Goal: Task Accomplishment & Management: Manage account settings

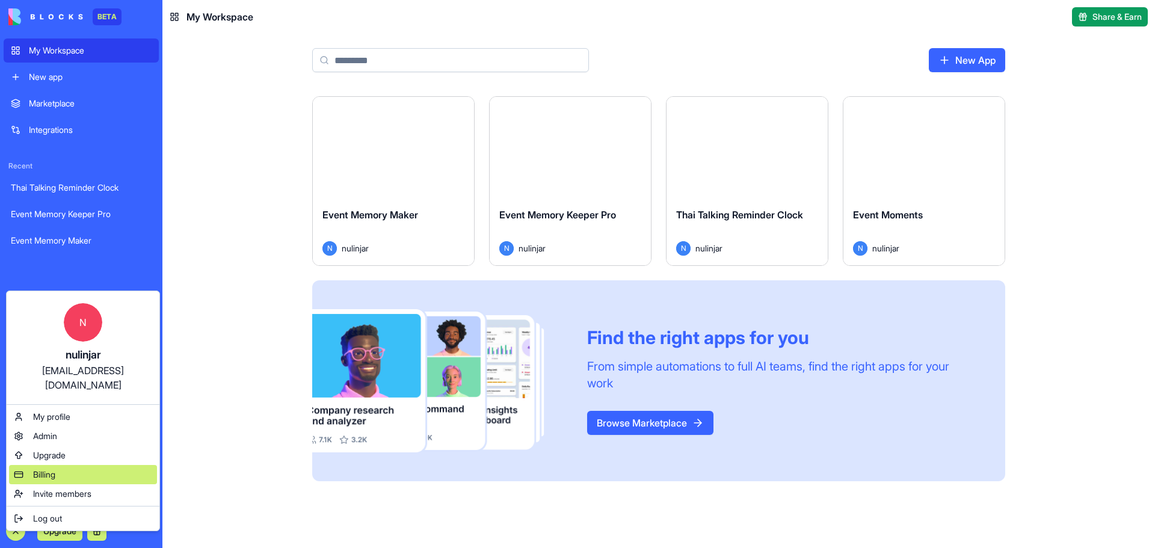
click at [55, 468] on span "Billing" at bounding box center [44, 474] width 22 height 12
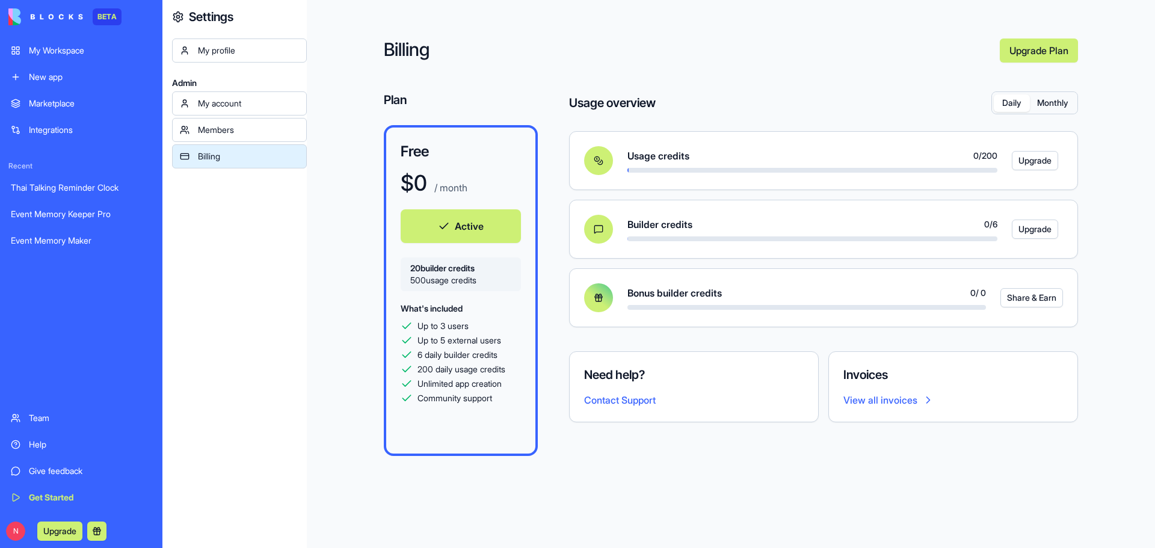
click at [1061, 99] on button "Monthly" at bounding box center [1052, 102] width 46 height 17
click at [1007, 106] on button "Daily" at bounding box center [1011, 102] width 36 height 17
click at [1048, 100] on button "Monthly" at bounding box center [1052, 102] width 46 height 17
click at [264, 106] on div "My account" at bounding box center [248, 103] width 101 height 12
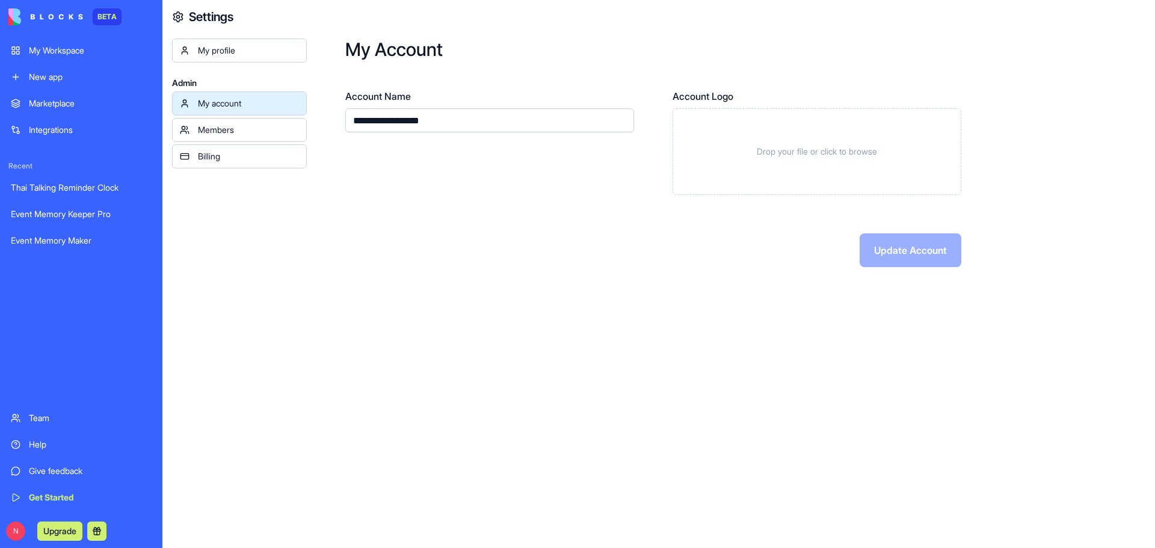
click at [265, 57] on link "My profile" at bounding box center [239, 50] width 135 height 24
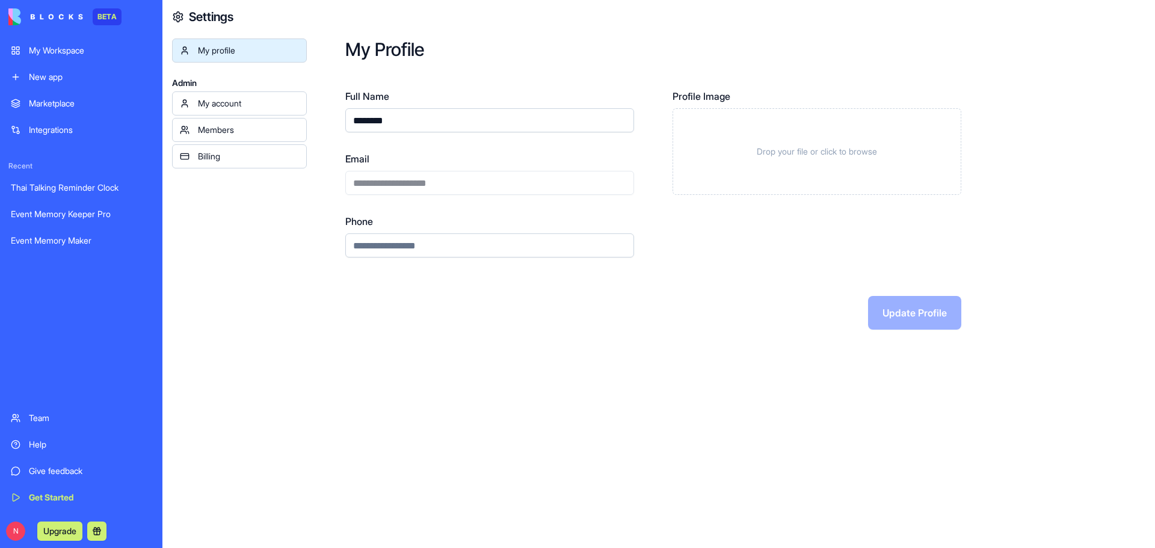
click at [252, 105] on div "My account" at bounding box center [248, 103] width 101 height 12
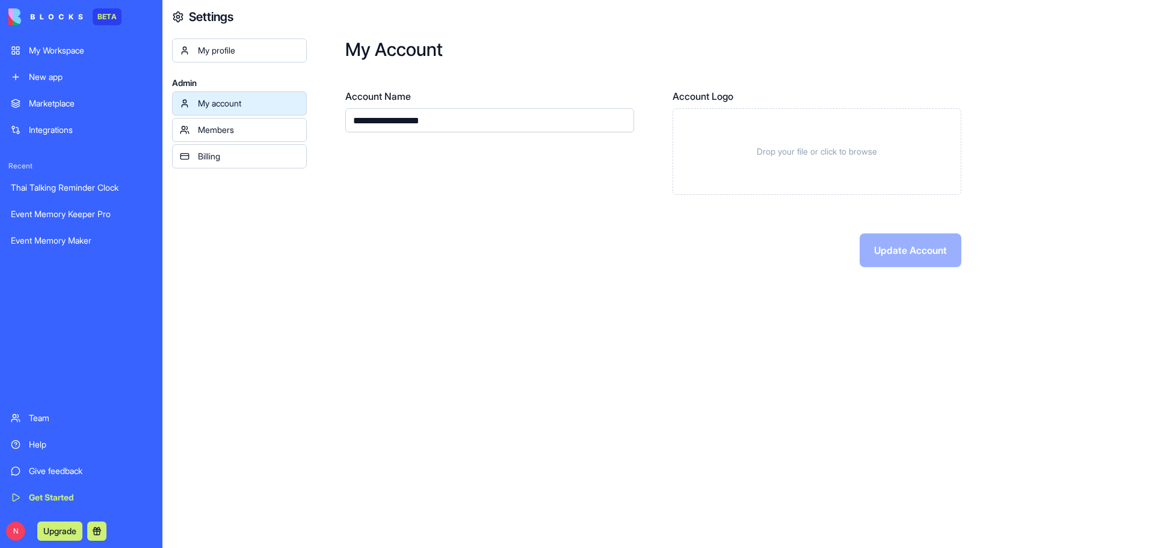
click at [252, 124] on div "Members" at bounding box center [248, 130] width 101 height 12
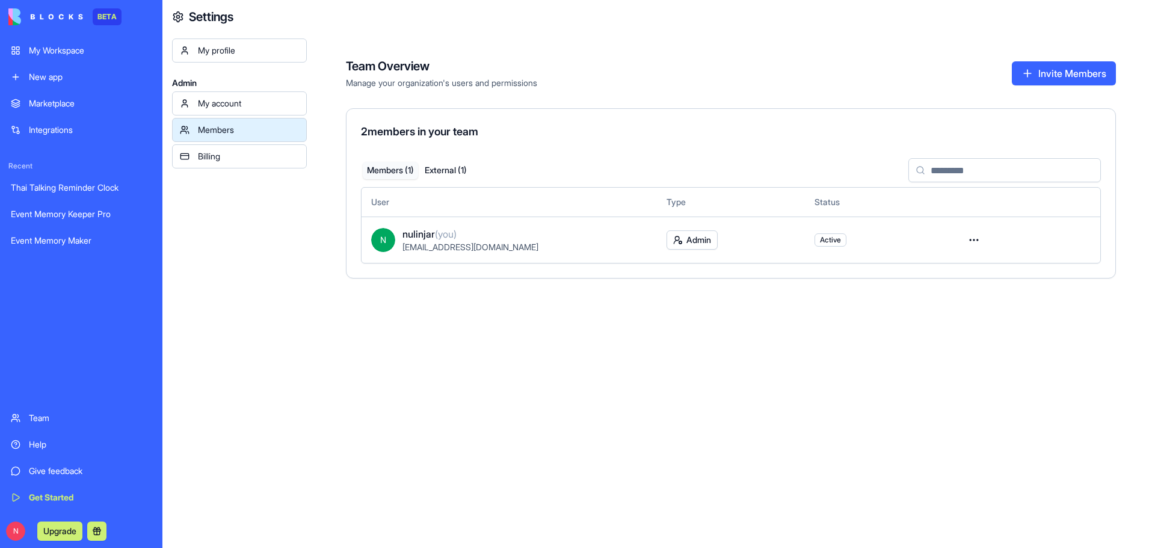
click at [245, 272] on div "My profile Admin My account Members Billing" at bounding box center [239, 312] width 135 height 548
click at [443, 169] on button "External ( 1 )" at bounding box center [445, 170] width 55 height 17
click at [976, 238] on html "BETA My Workspace New app Marketplace Integrations Recent Thai Talking Reminder…" at bounding box center [577, 274] width 1155 height 548
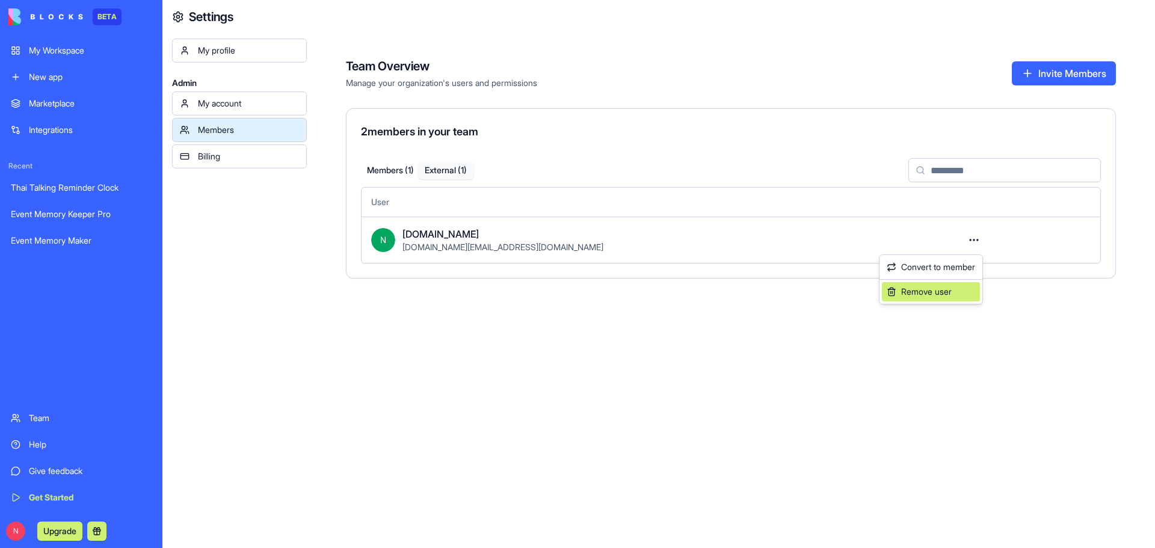
click at [945, 297] on div "Remove user" at bounding box center [931, 291] width 98 height 19
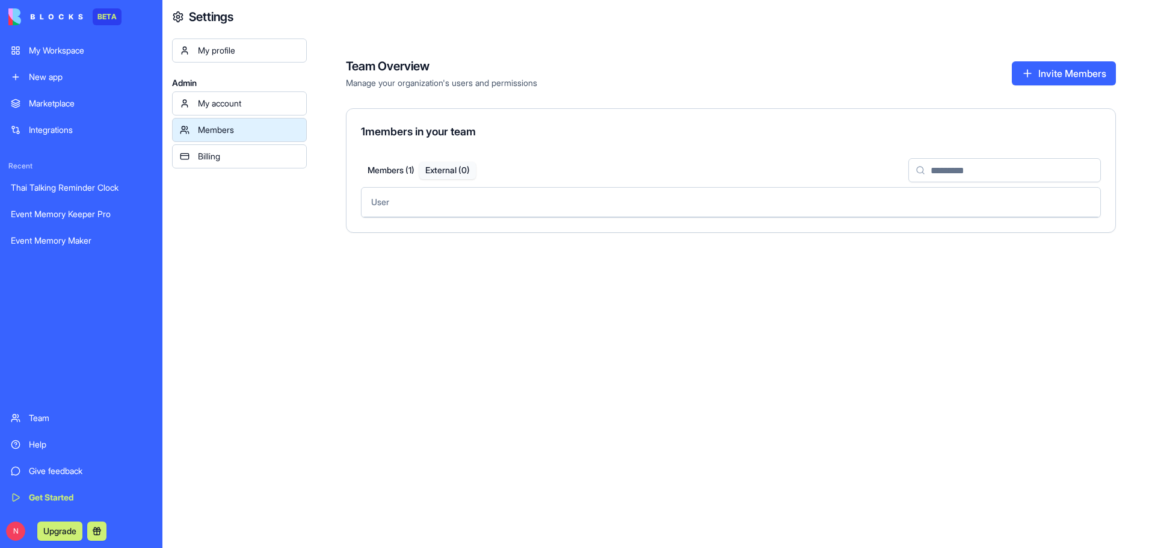
click at [450, 171] on button "External ( 0 )" at bounding box center [447, 170] width 57 height 17
click at [399, 171] on button "Members ( 1 )" at bounding box center [391, 170] width 57 height 17
click at [247, 159] on div "Billing" at bounding box center [248, 156] width 101 height 12
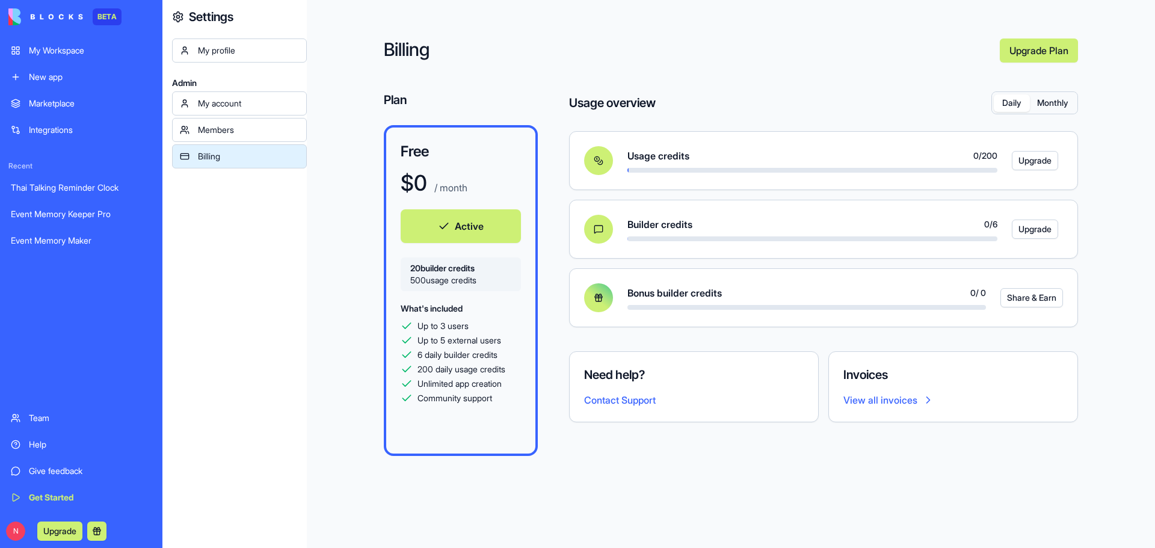
click at [1056, 105] on button "Monthly" at bounding box center [1052, 102] width 46 height 17
click at [59, 446] on div "Help" at bounding box center [90, 444] width 123 height 12
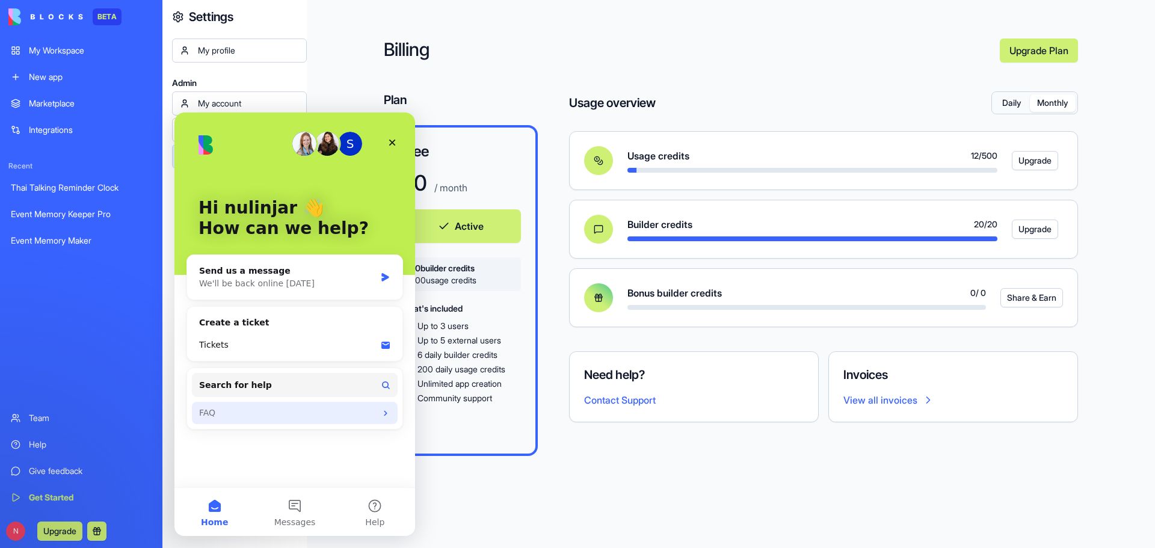
click at [314, 403] on div "FAQ" at bounding box center [295, 413] width 206 height 22
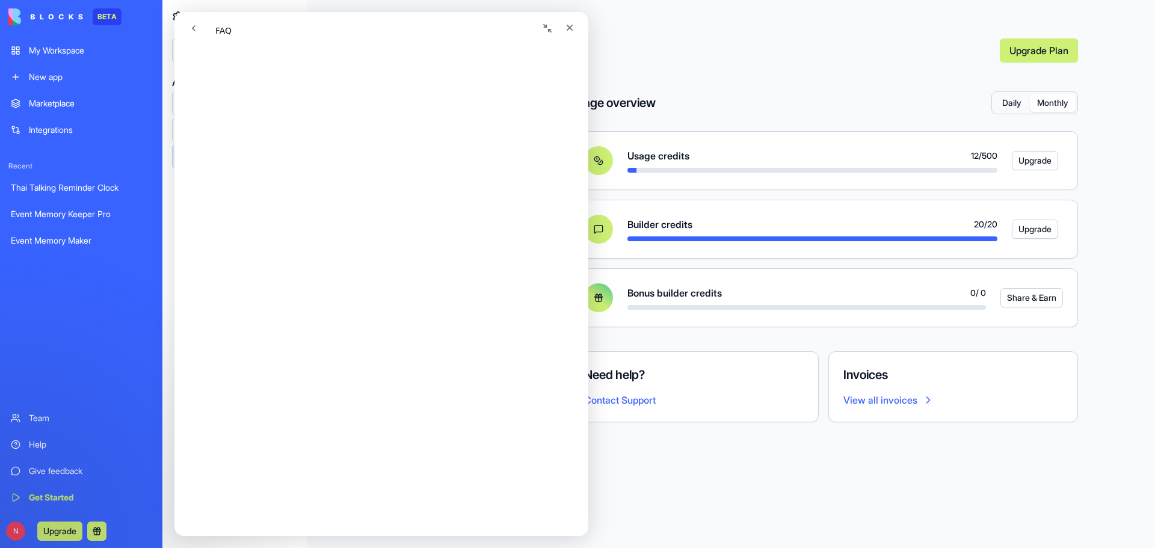
scroll to position [180, 0]
click at [81, 123] on link "Integrations" at bounding box center [81, 130] width 155 height 24
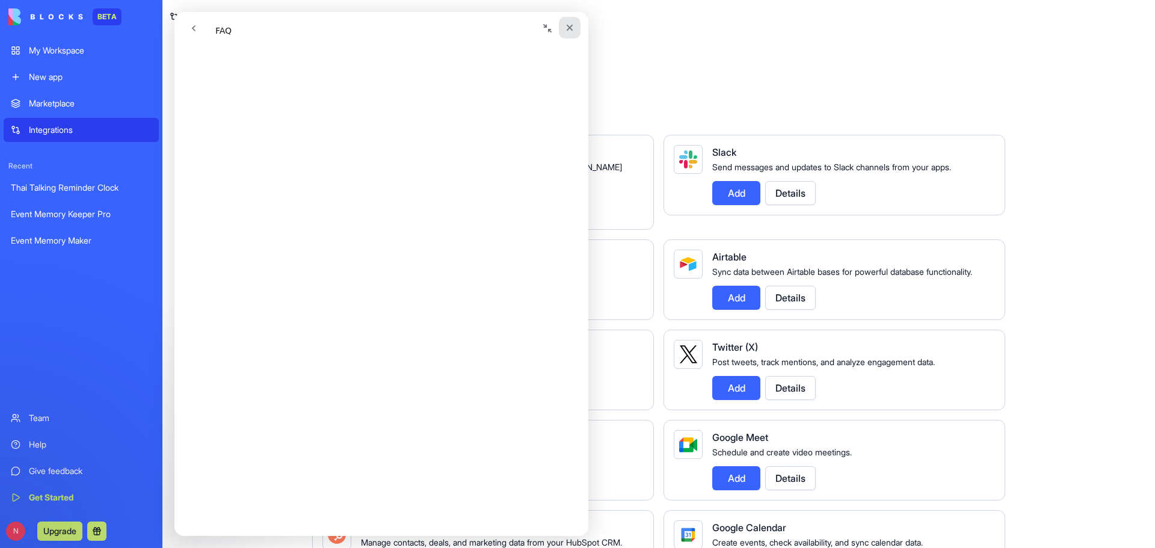
click at [573, 25] on icon "Close" at bounding box center [570, 28] width 10 height 10
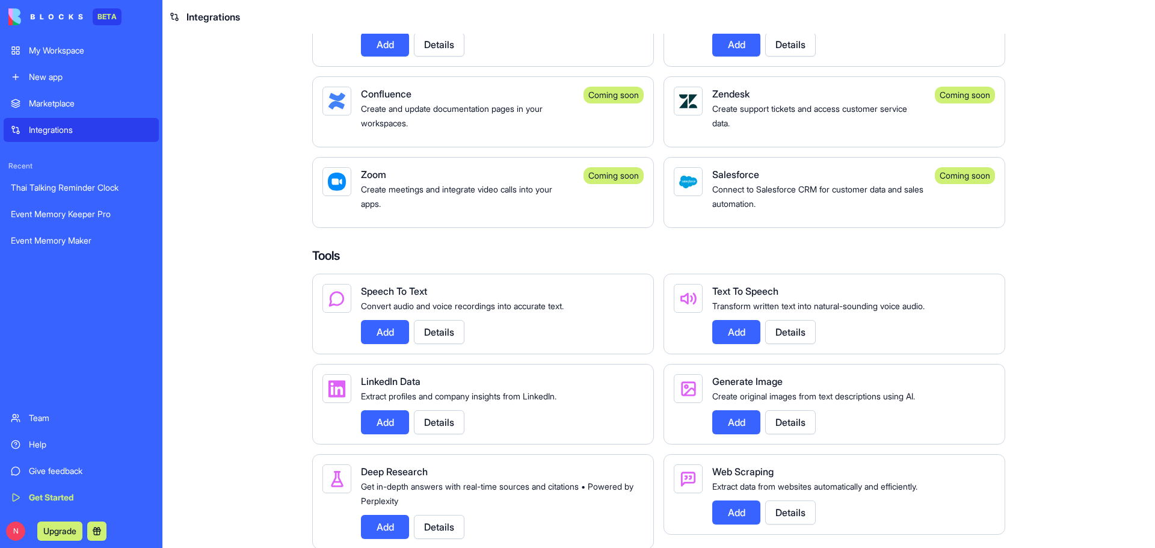
scroll to position [1263, 0]
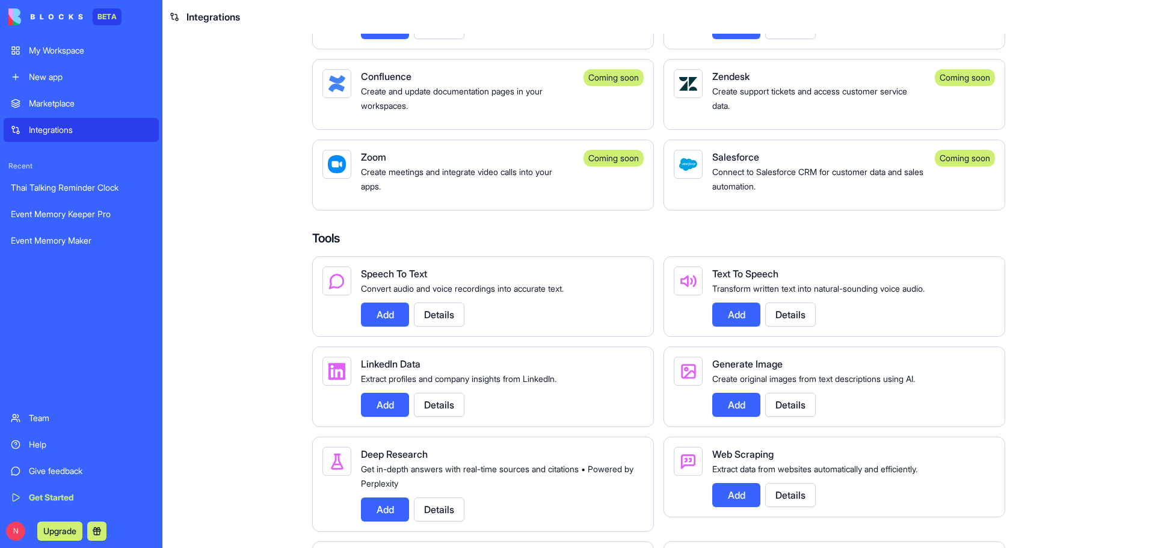
click at [805, 327] on button "Details" at bounding box center [790, 314] width 51 height 24
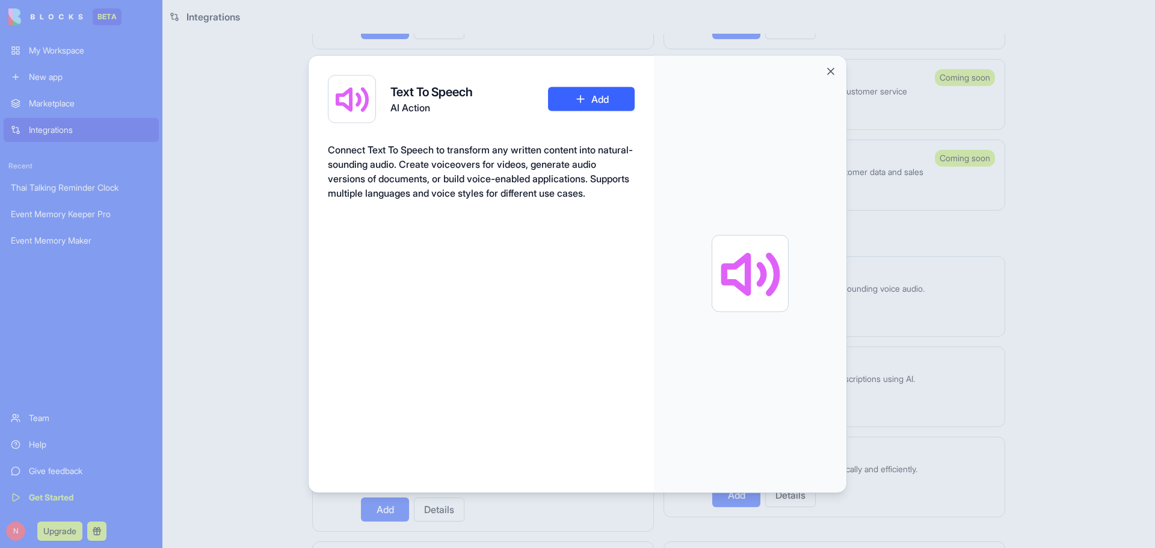
click at [583, 96] on button "Add" at bounding box center [591, 99] width 87 height 24
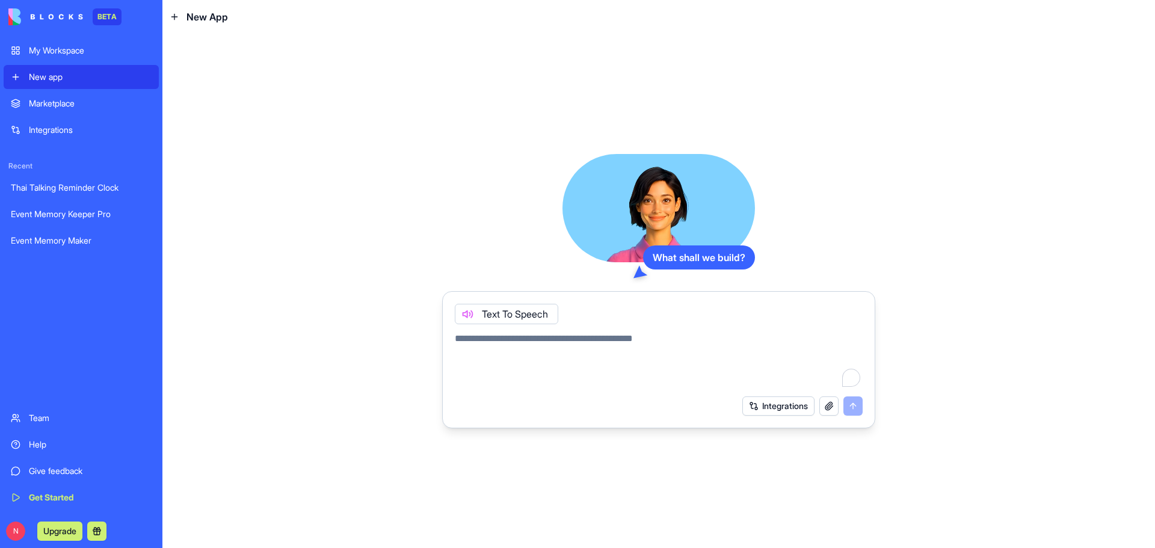
click at [612, 345] on textarea "To enrich screen reader interactions, please activate Accessibility in Grammarl…" at bounding box center [659, 360] width 408 height 58
type textarea "*"
click at [470, 312] on icon at bounding box center [467, 314] width 10 height 10
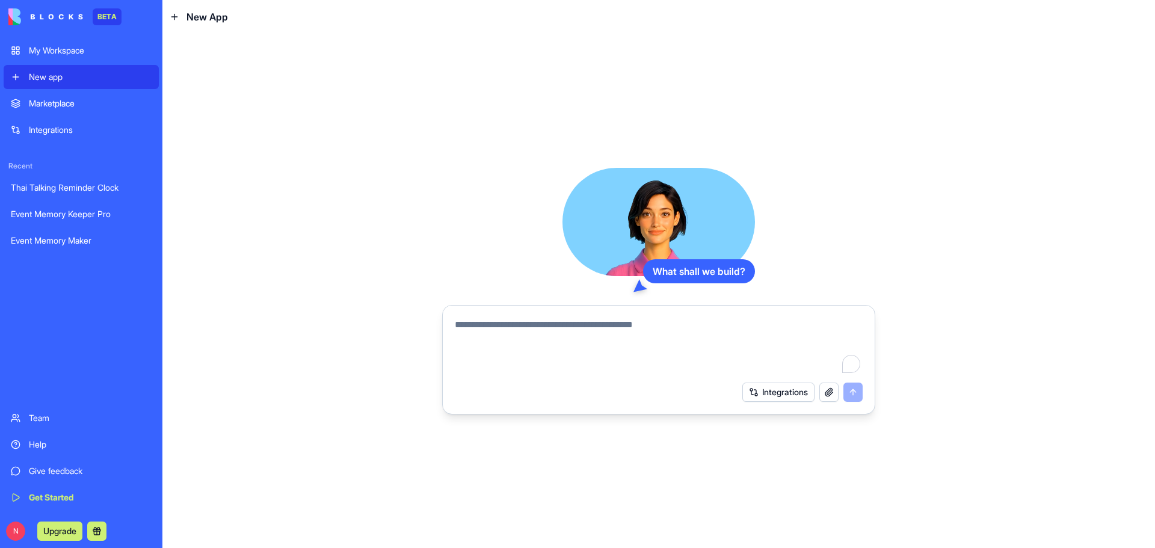
click at [63, 131] on div "Integrations" at bounding box center [90, 130] width 123 height 12
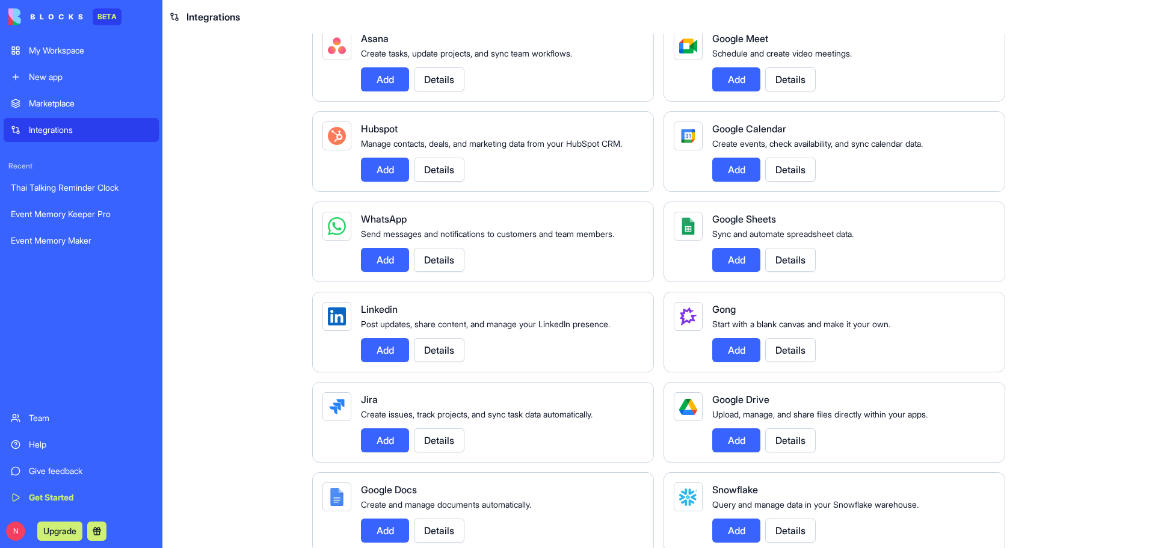
scroll to position [481, 0]
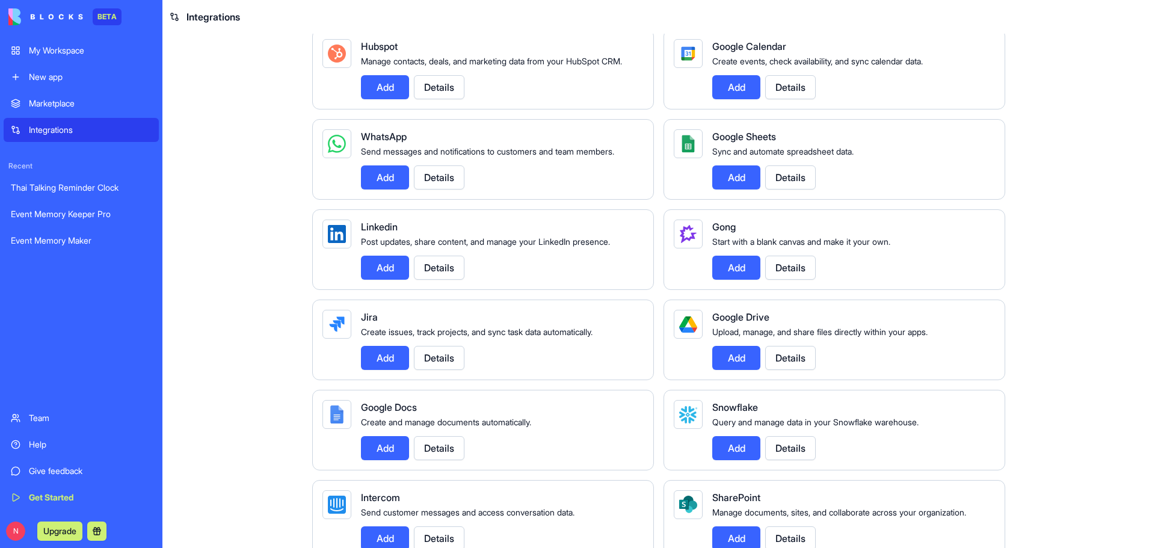
click at [784, 280] on button "Details" at bounding box center [790, 268] width 51 height 24
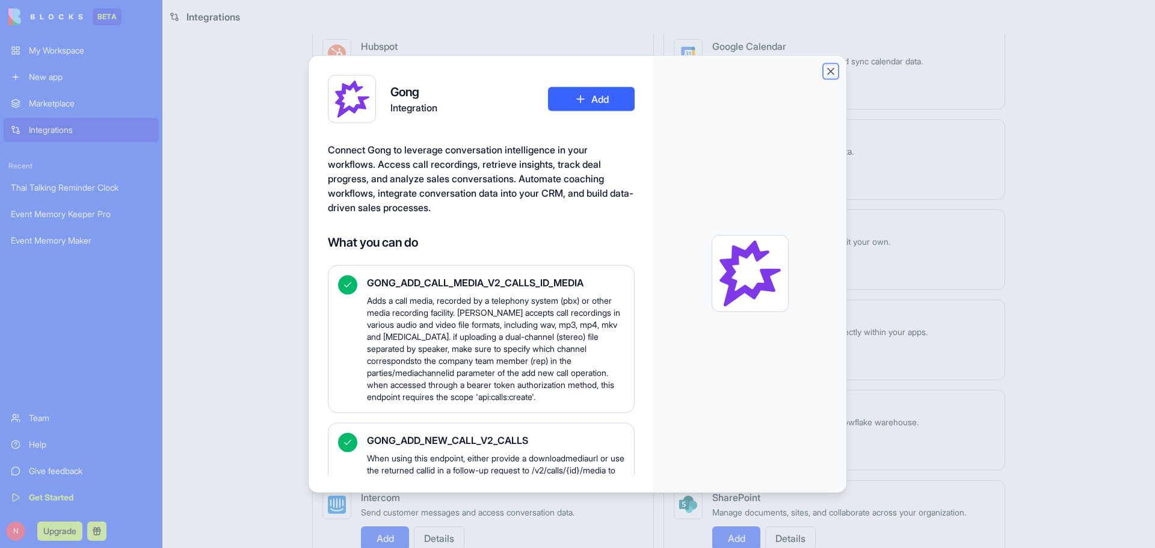
click at [828, 70] on button "Close" at bounding box center [830, 71] width 12 height 12
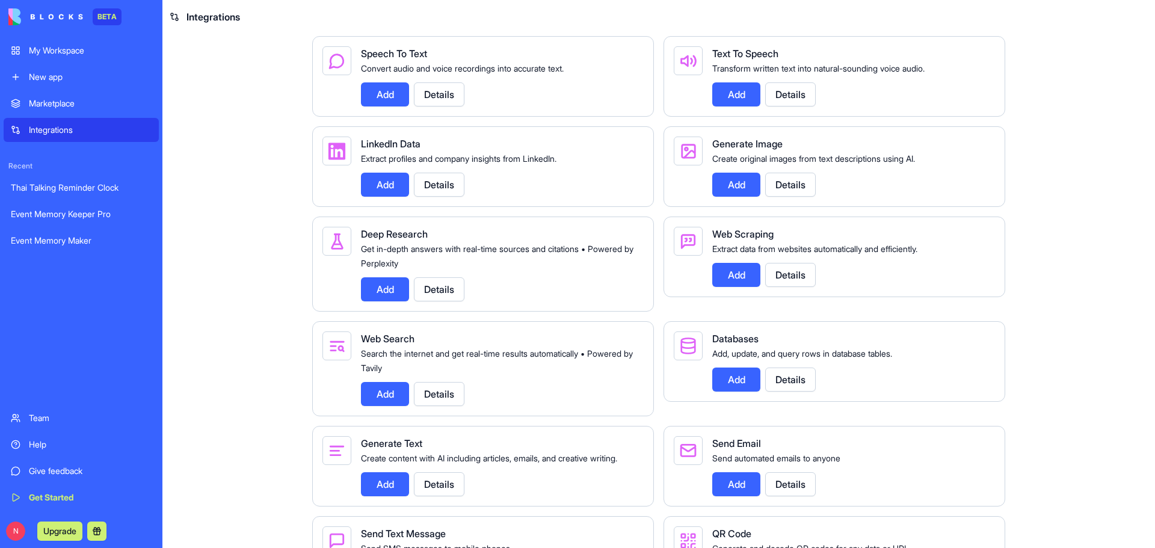
scroll to position [1503, 0]
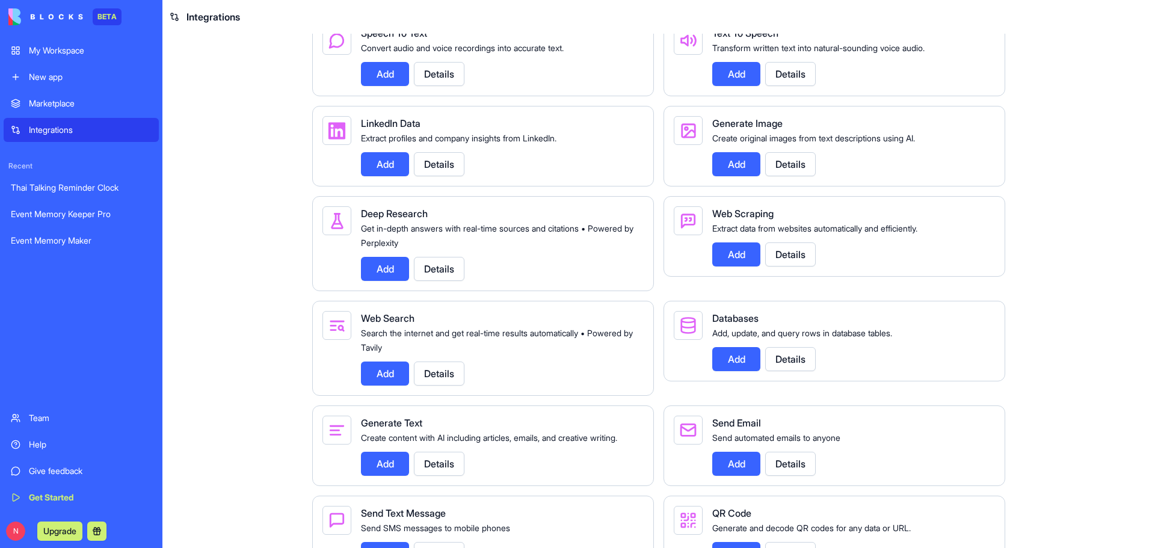
click at [793, 371] on button "Details" at bounding box center [790, 359] width 51 height 24
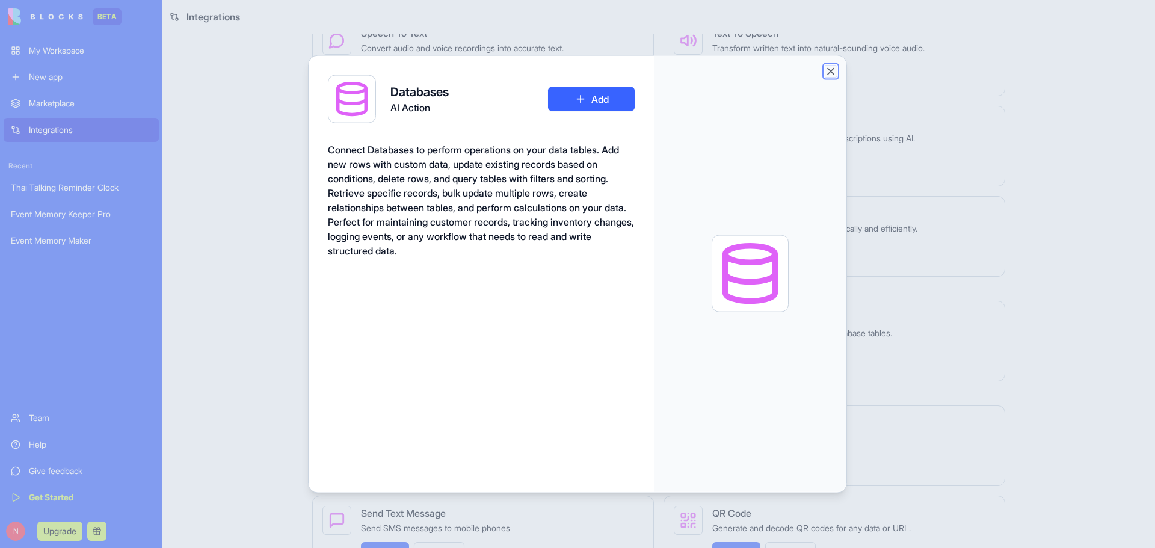
click at [830, 73] on button "Close" at bounding box center [830, 71] width 12 height 12
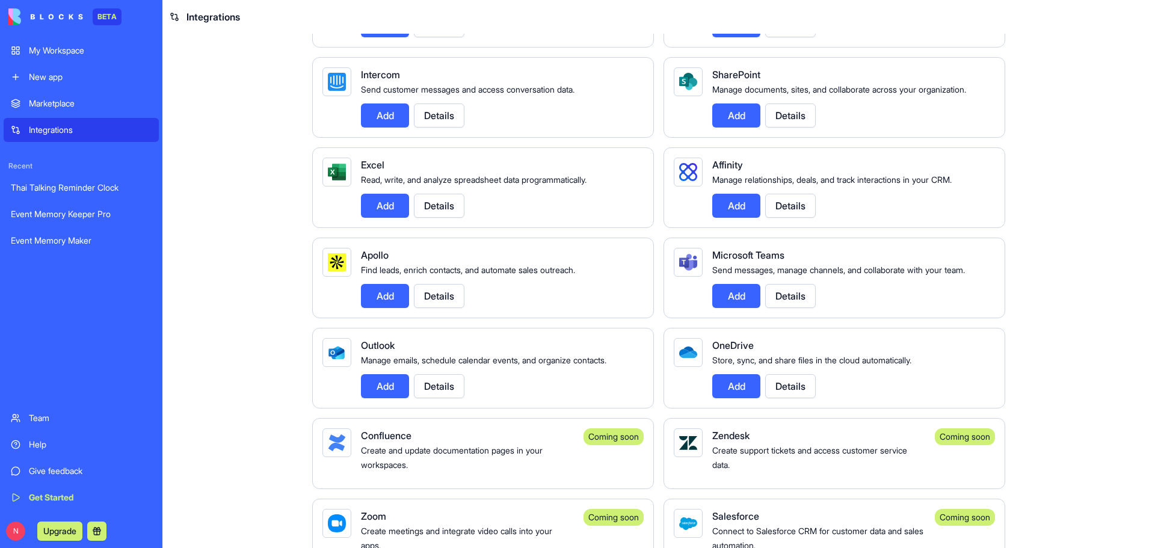
scroll to position [784, 0]
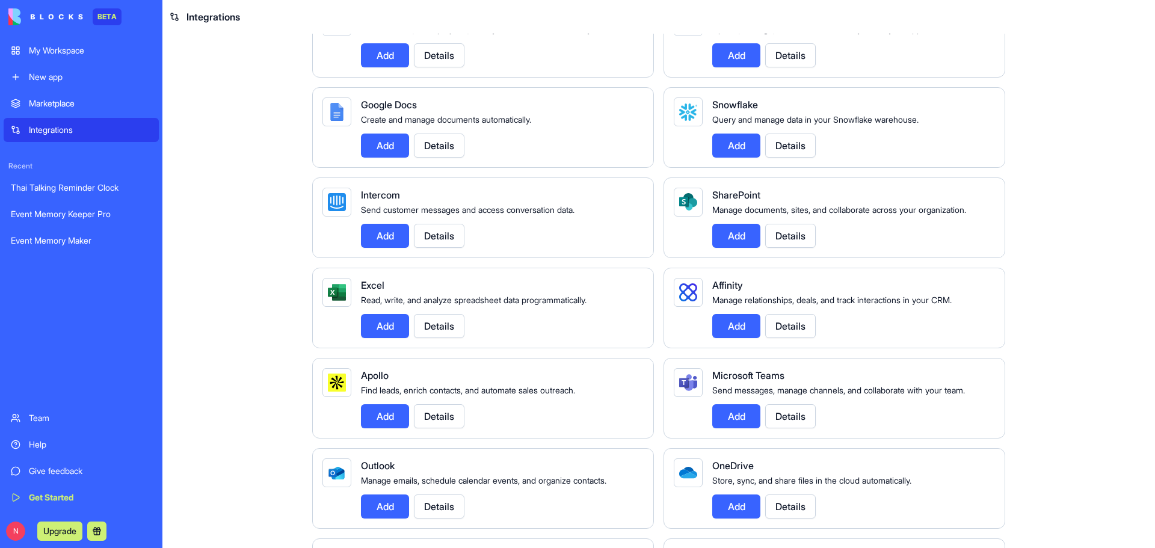
click at [438, 334] on button "Details" at bounding box center [439, 326] width 51 height 24
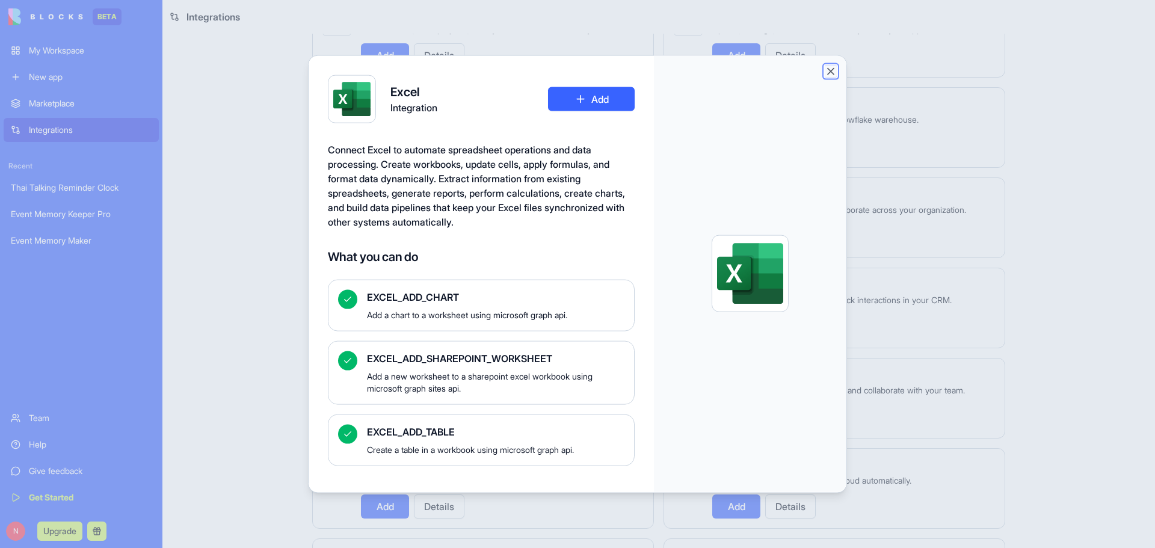
click at [827, 70] on button "Close" at bounding box center [830, 71] width 12 height 12
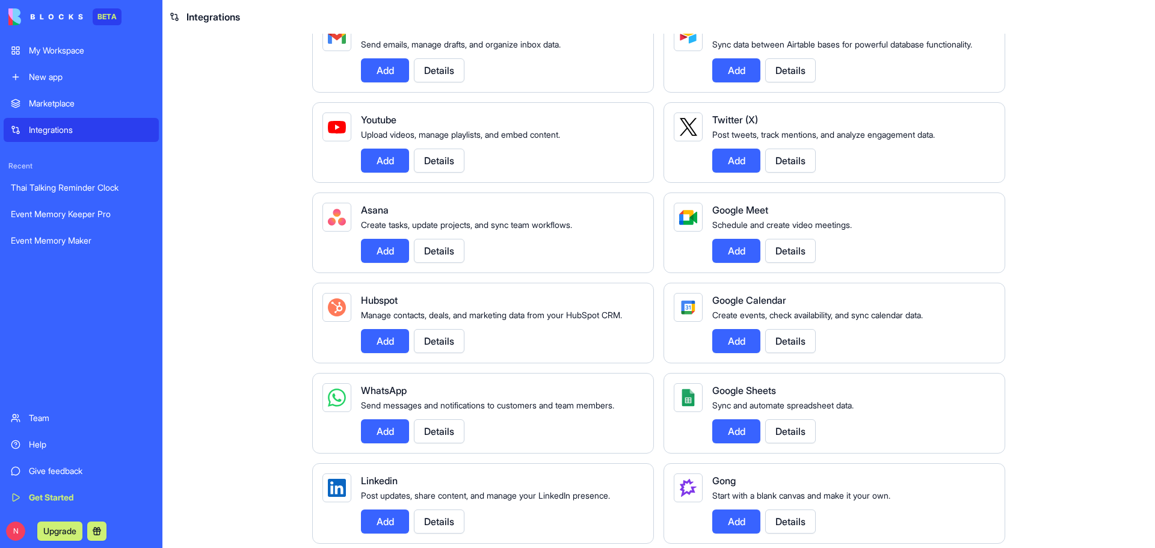
scroll to position [182, 0]
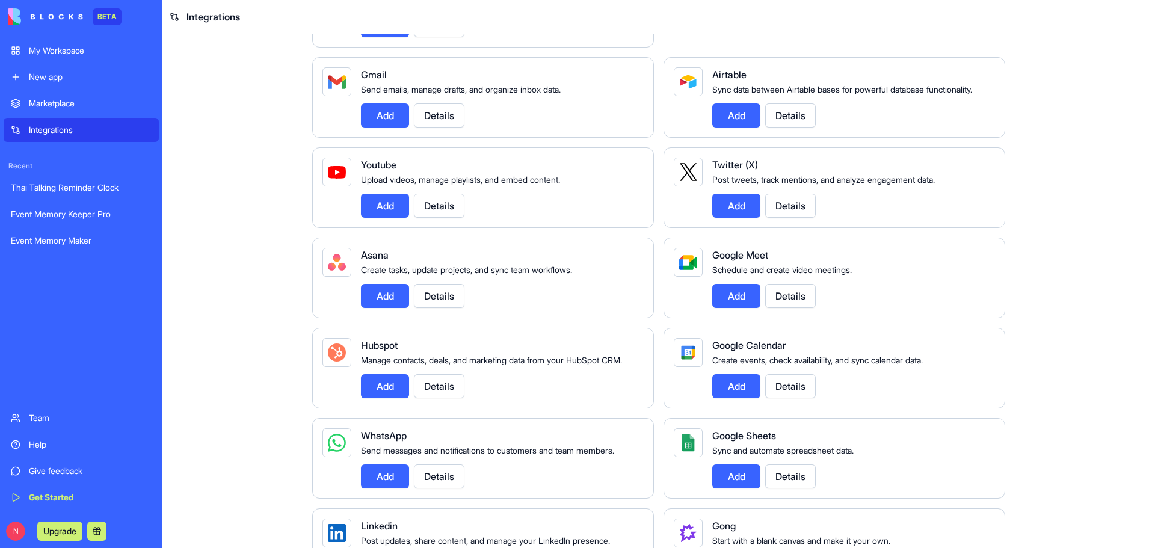
click at [442, 204] on button "Details" at bounding box center [439, 206] width 51 height 24
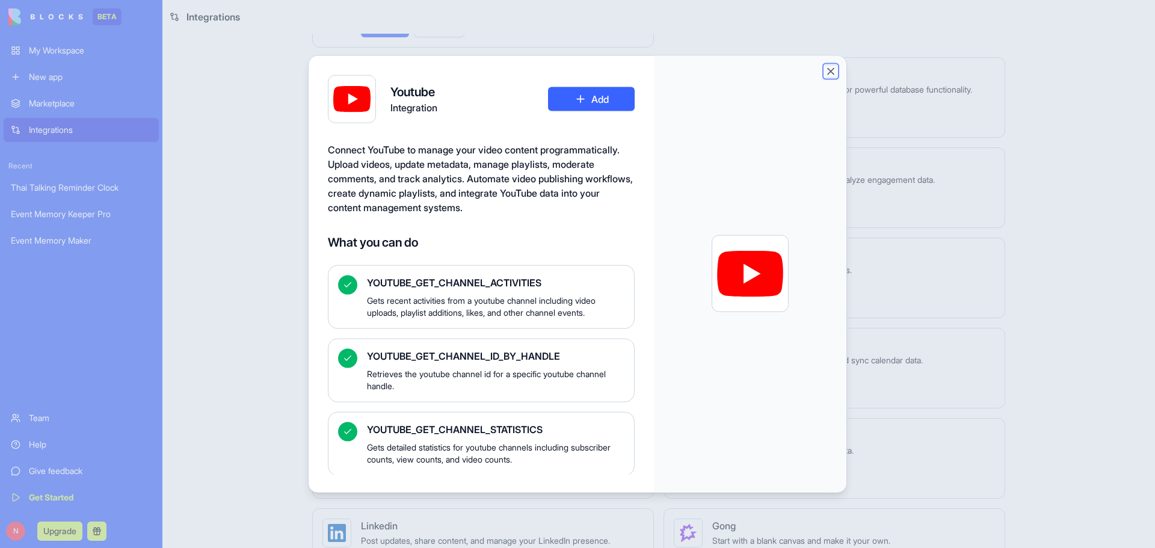
click at [829, 71] on button "Close" at bounding box center [830, 71] width 12 height 12
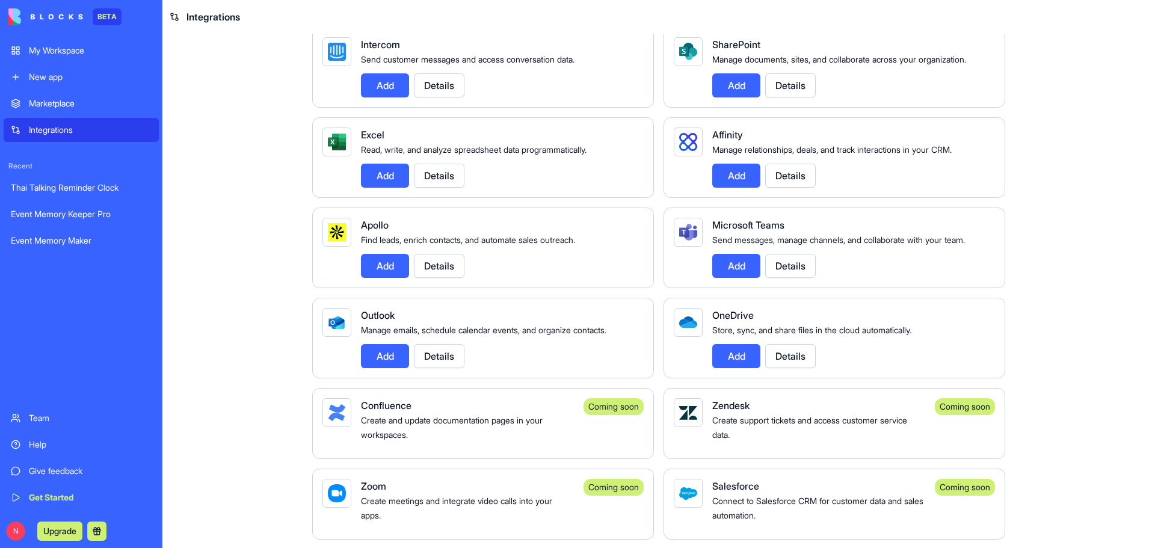
scroll to position [962, 0]
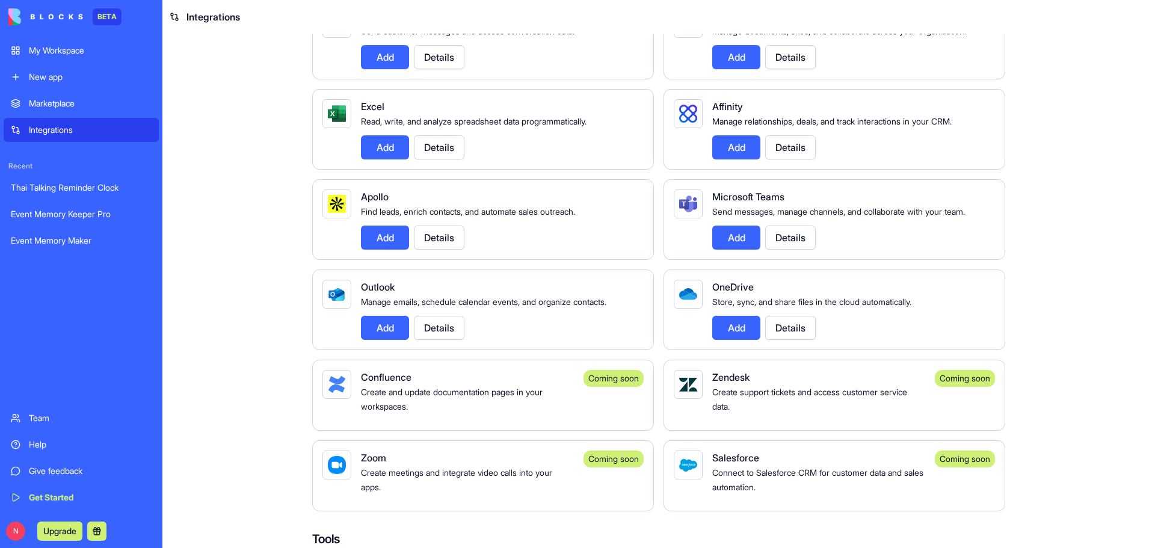
click at [795, 250] on button "Details" at bounding box center [790, 237] width 51 height 24
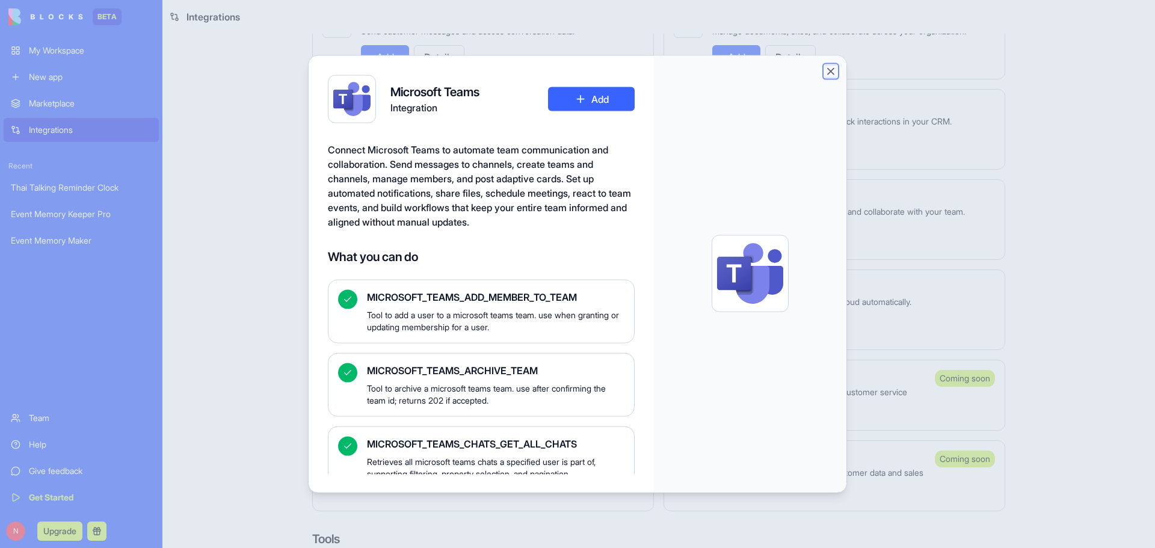
click at [829, 70] on button "Close" at bounding box center [830, 71] width 12 height 12
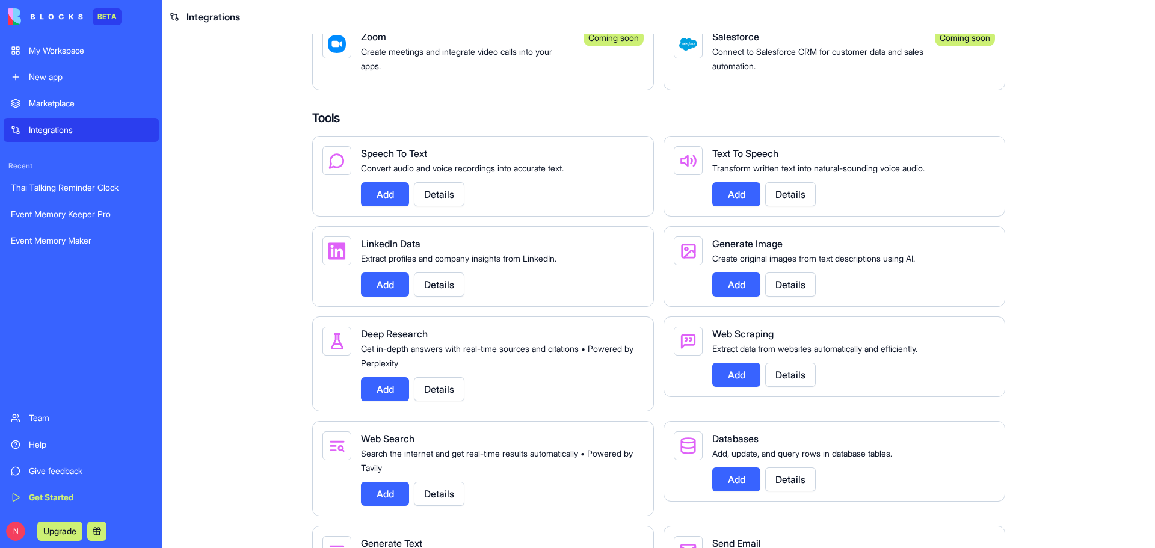
scroll to position [1443, 0]
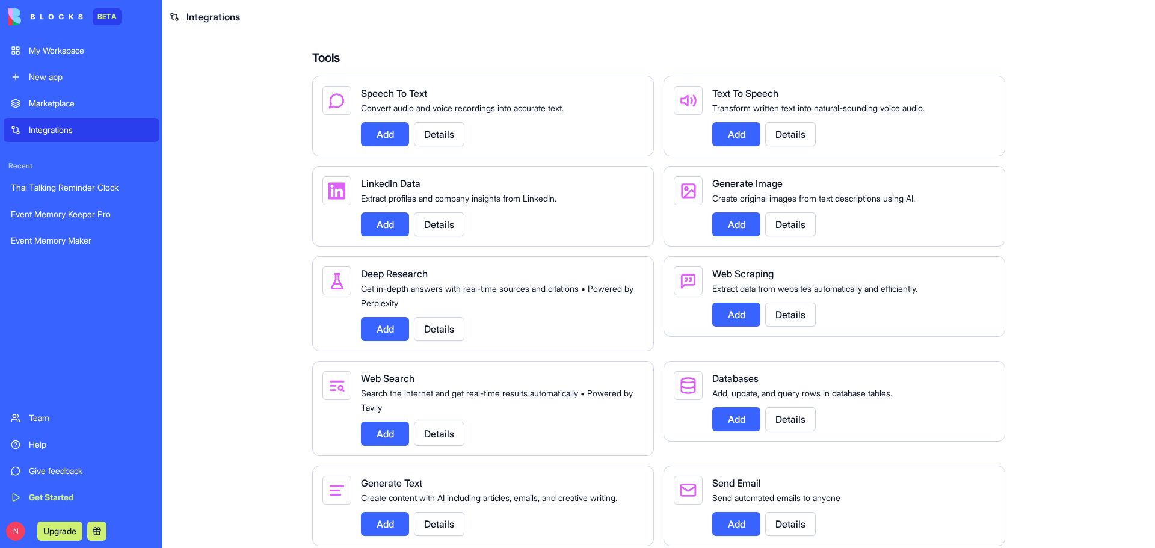
click at [802, 236] on button "Details" at bounding box center [790, 224] width 51 height 24
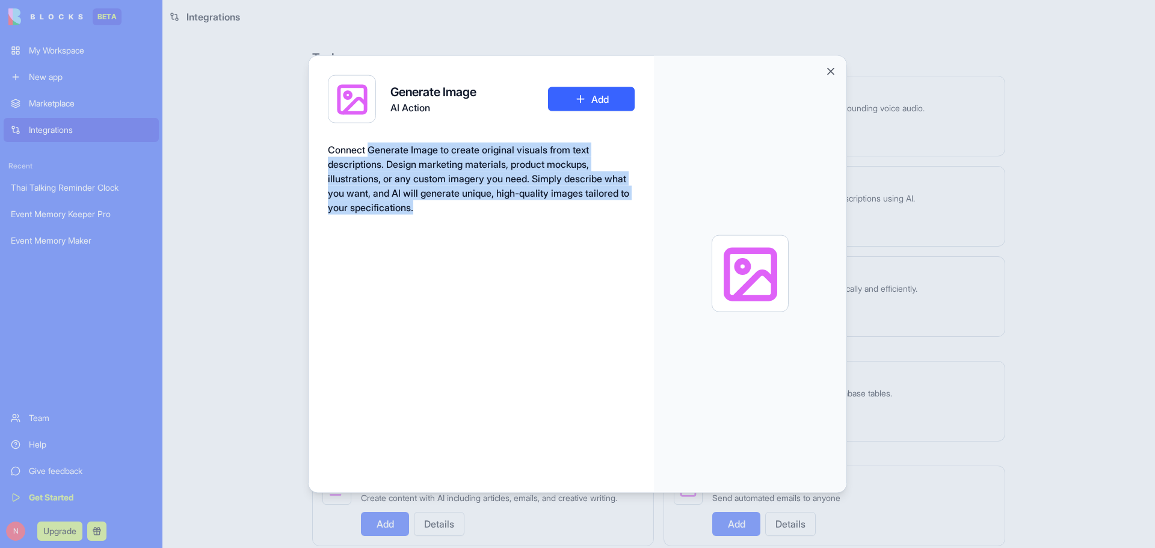
drag, startPoint x: 369, startPoint y: 153, endPoint x: 486, endPoint y: 211, distance: 131.0
click at [486, 211] on div "Connect Generate Image to create original visuals from text descriptions. Desig…" at bounding box center [481, 178] width 307 height 72
click at [491, 265] on div "Generate Image AI Action Add Connect Generate Image to create original visuals …" at bounding box center [480, 274] width 345 height 438
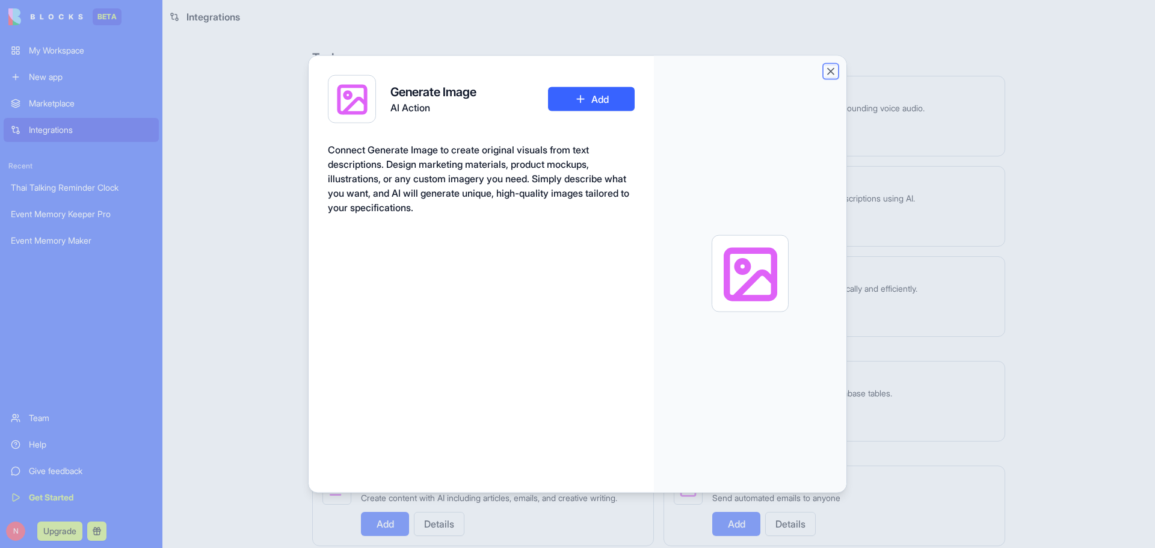
click at [832, 70] on button "Close" at bounding box center [830, 71] width 12 height 12
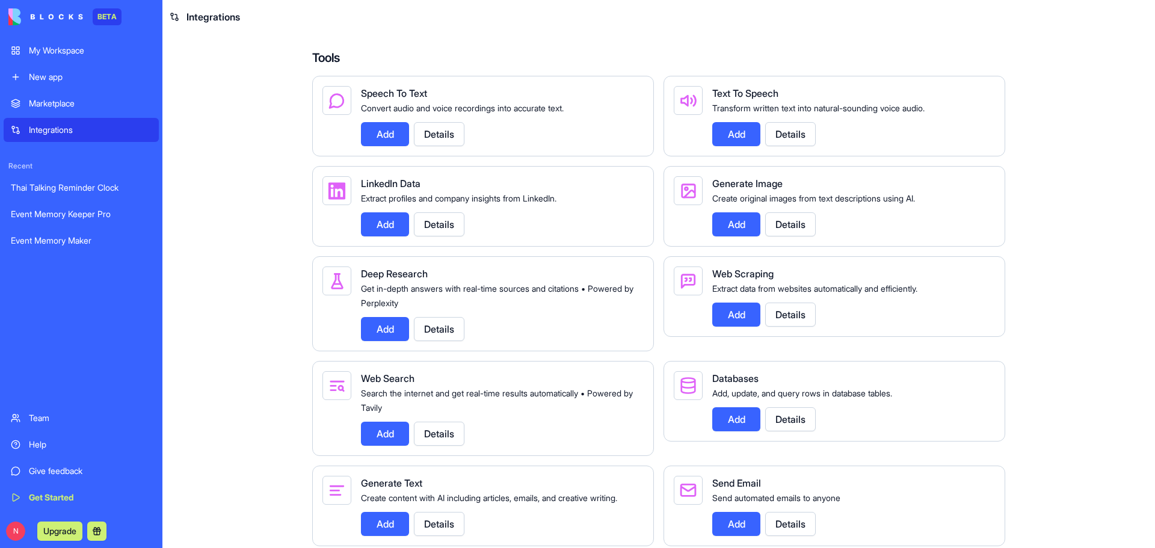
click at [106, 212] on div "Event Memory Keeper Pro" at bounding box center [81, 214] width 141 height 12
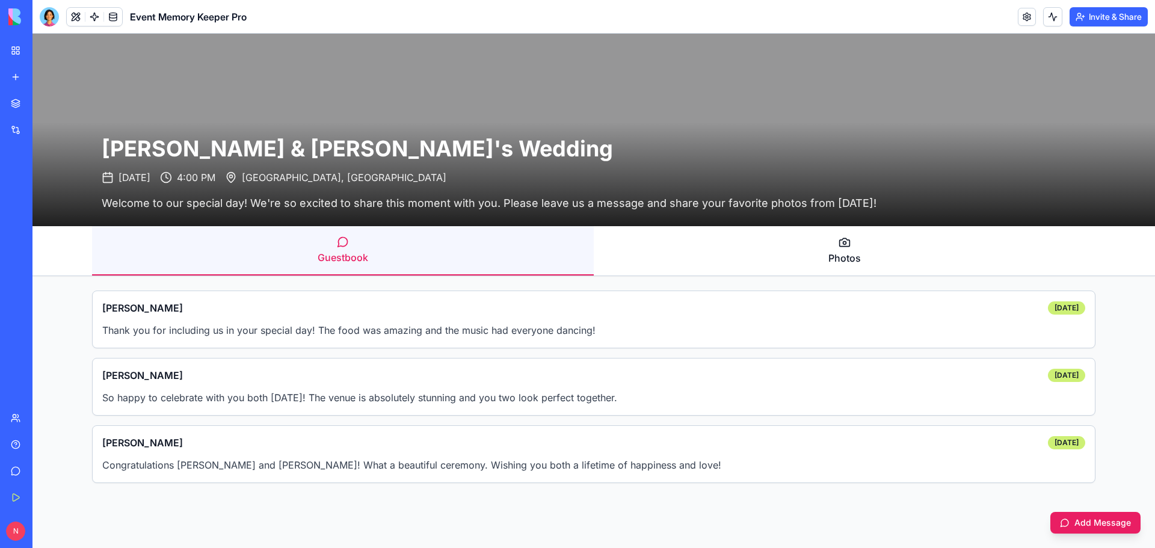
click at [844, 251] on button "Photos" at bounding box center [843, 250] width 501 height 49
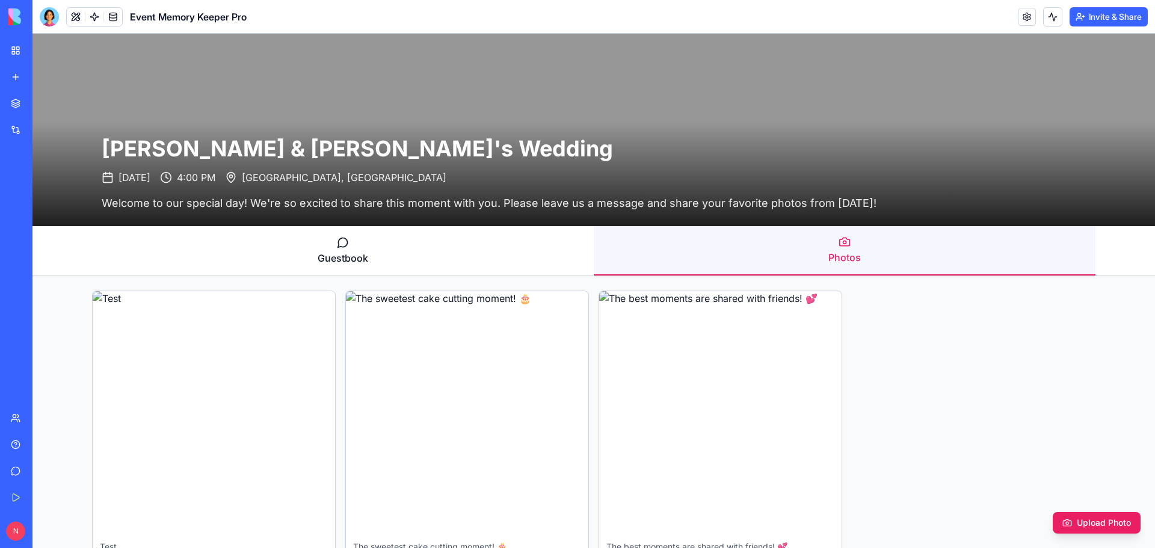
click at [342, 248] on button "Guestbook" at bounding box center [342, 250] width 501 height 49
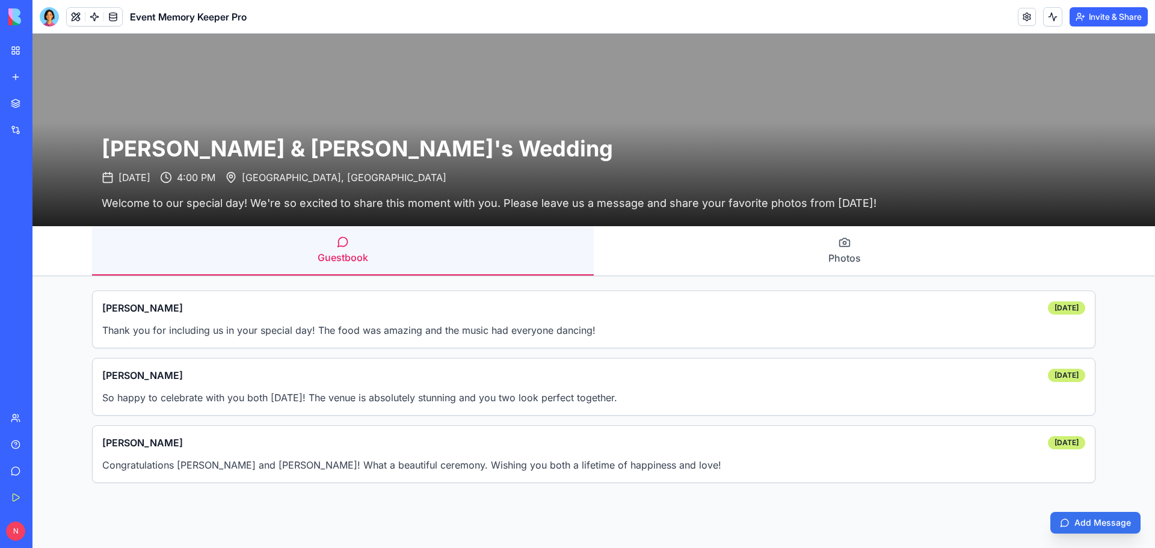
click at [1067, 517] on span "Add Message" at bounding box center [1095, 523] width 71 height 12
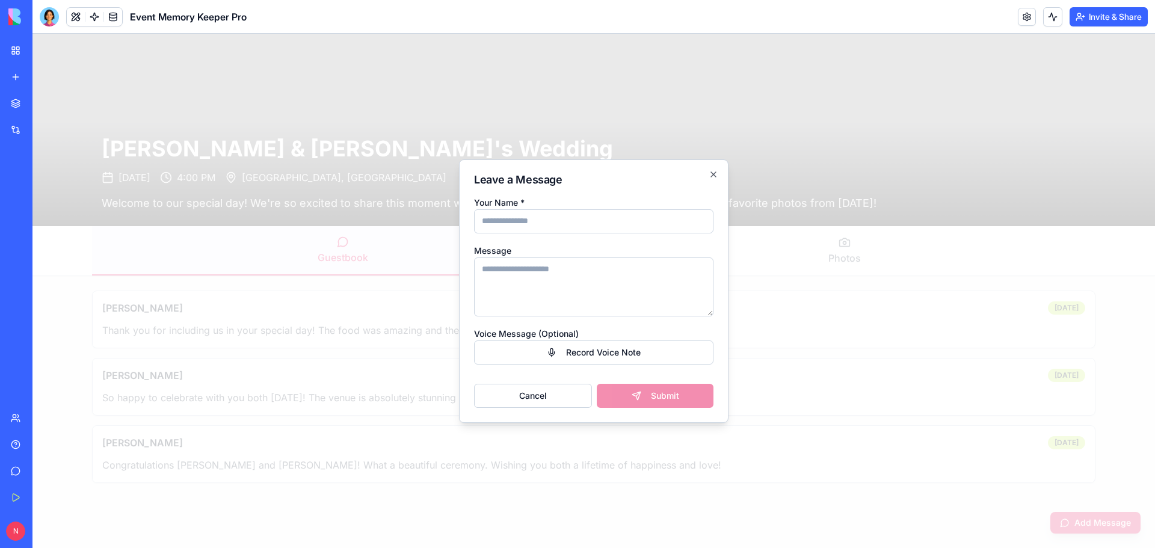
click at [707, 174] on h2 "Leave a Message" at bounding box center [593, 179] width 239 height 11
click at [542, 393] on button "Cancel" at bounding box center [533, 396] width 118 height 24
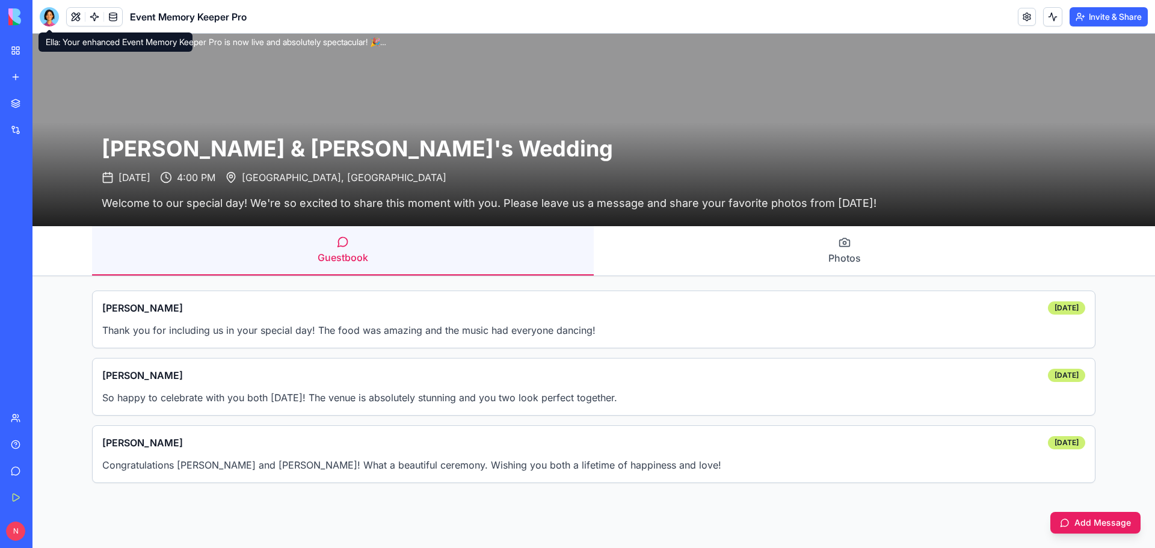
click at [54, 22] on div at bounding box center [49, 16] width 19 height 19
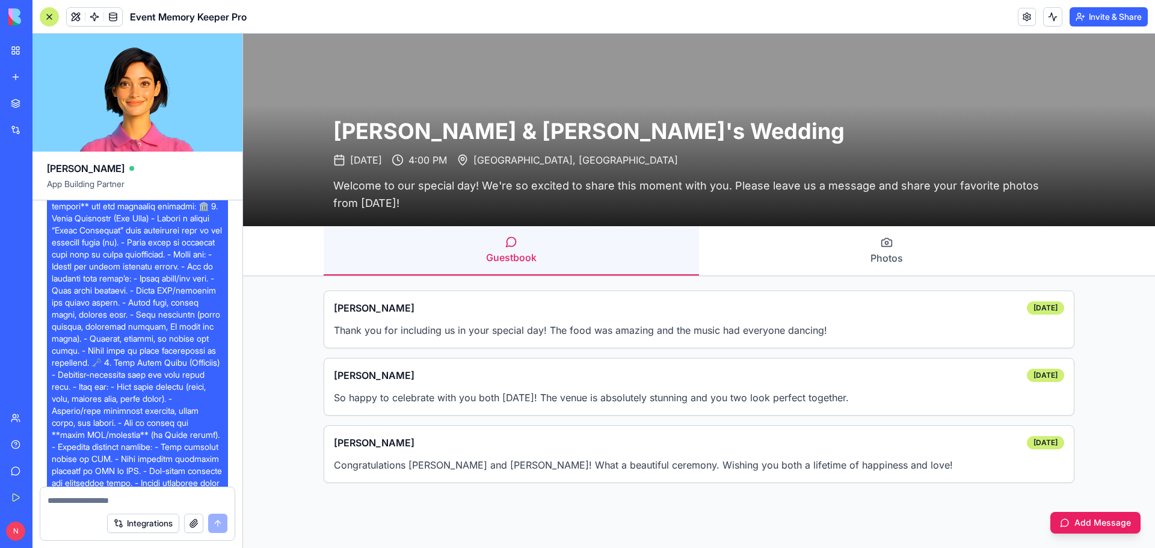
scroll to position [1424, 0]
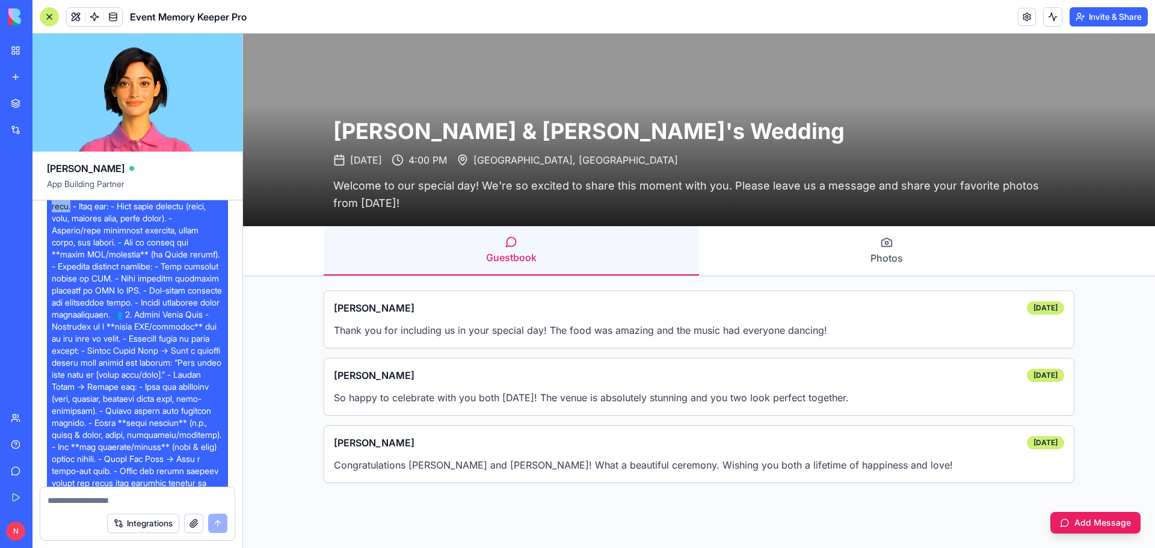
drag, startPoint x: 172, startPoint y: 269, endPoint x: 153, endPoint y: 293, distance: 30.0
click at [153, 293] on span at bounding box center [137, 387] width 171 height 758
click at [178, 295] on span at bounding box center [137, 387] width 171 height 758
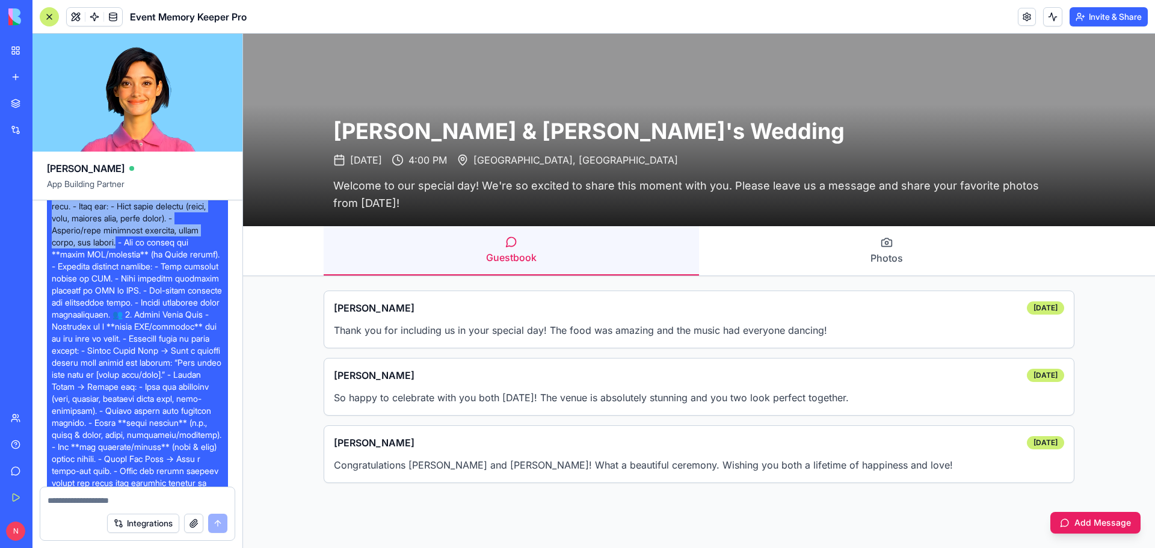
drag, startPoint x: 172, startPoint y: 269, endPoint x: 195, endPoint y: 325, distance: 61.0
click at [195, 325] on span at bounding box center [137, 387] width 171 height 758
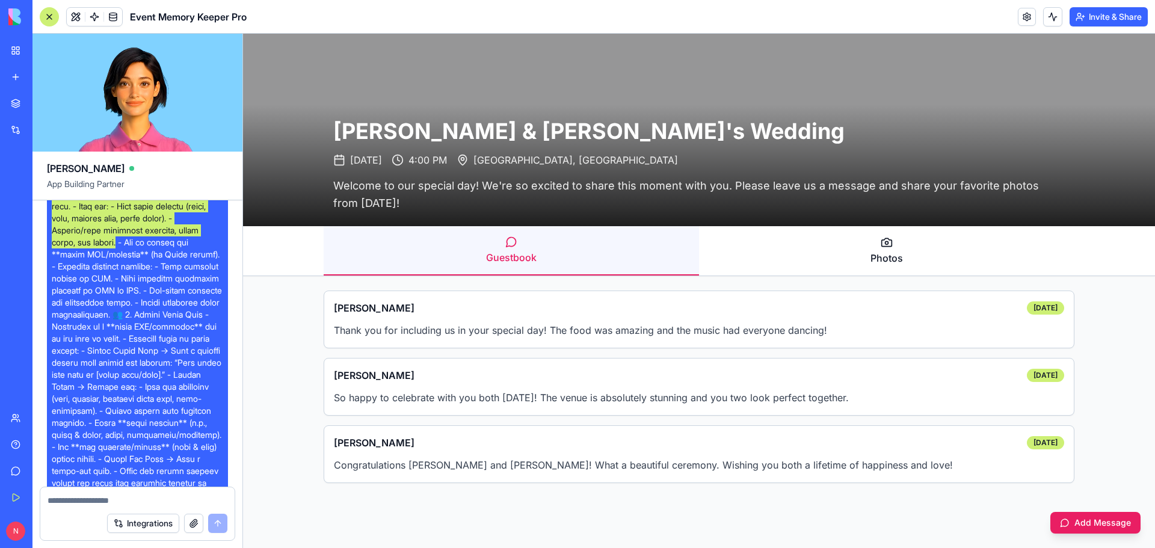
click at [870, 251] on button "Photos" at bounding box center [886, 250] width 375 height 49
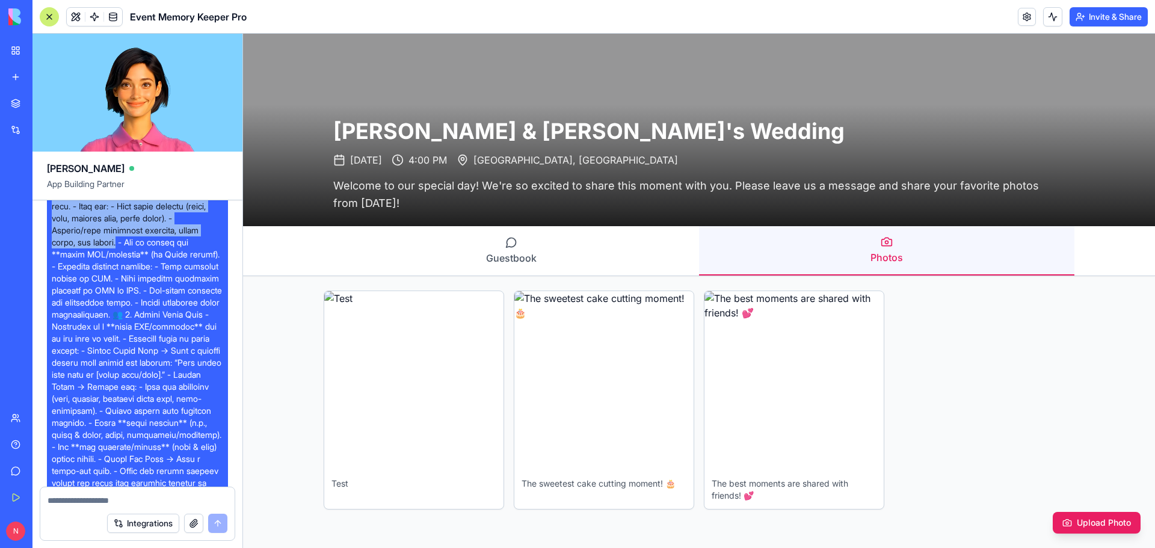
click at [51, 19] on div at bounding box center [49, 16] width 19 height 19
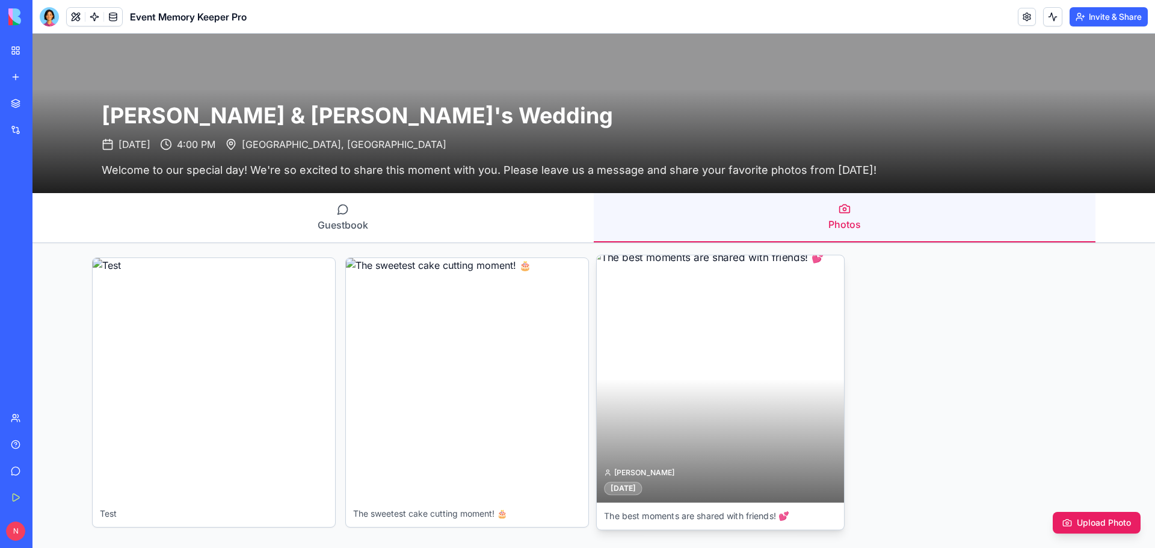
scroll to position [0, 0]
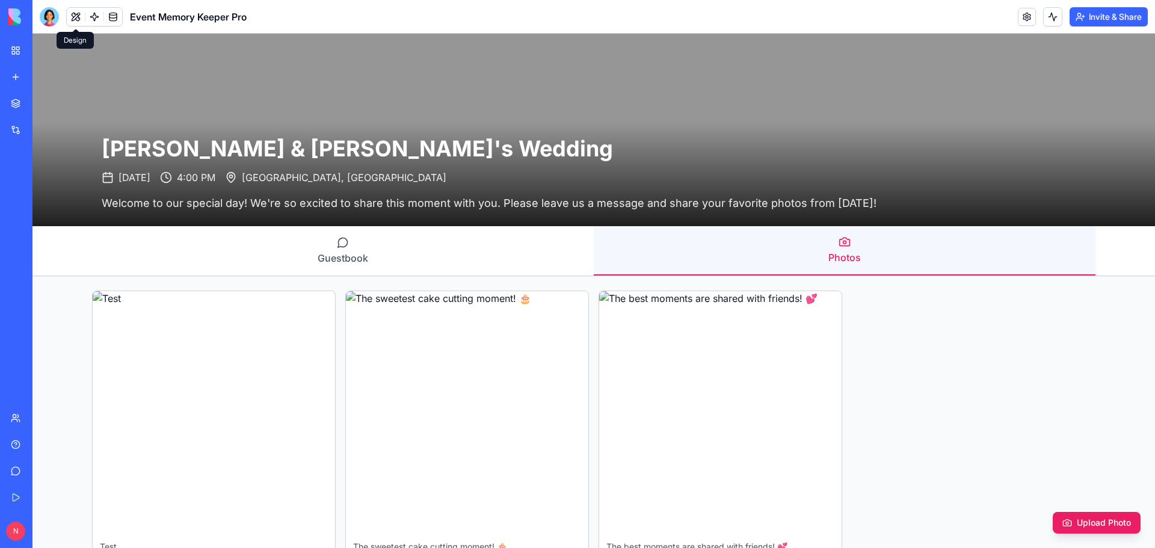
click at [74, 19] on button at bounding box center [76, 17] width 18 height 18
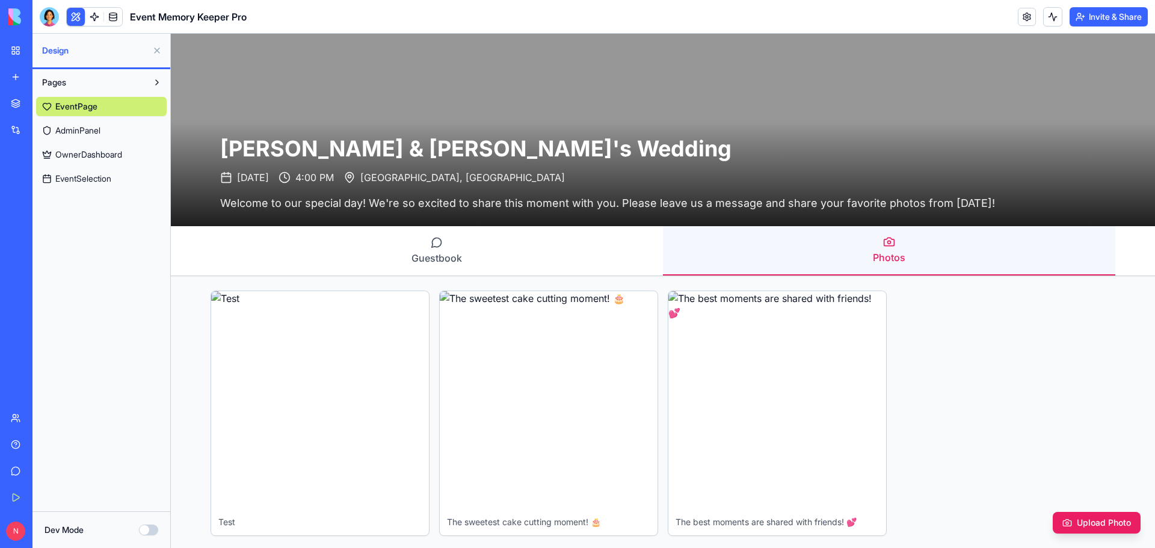
click at [99, 131] on span "AdminPanel" at bounding box center [77, 130] width 45 height 12
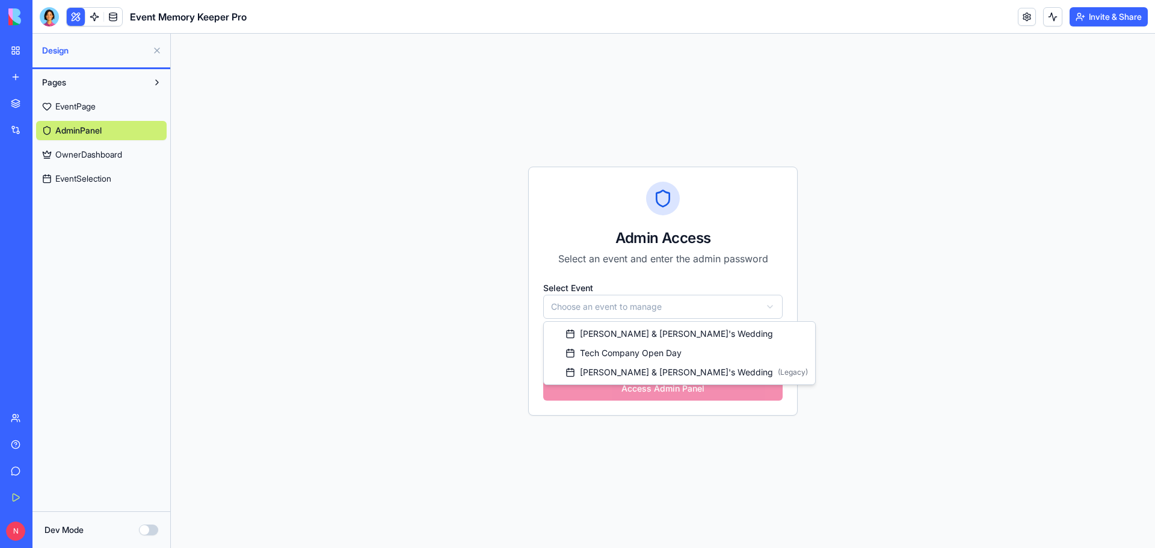
click at [634, 309] on html "**********" at bounding box center [663, 291] width 984 height 514
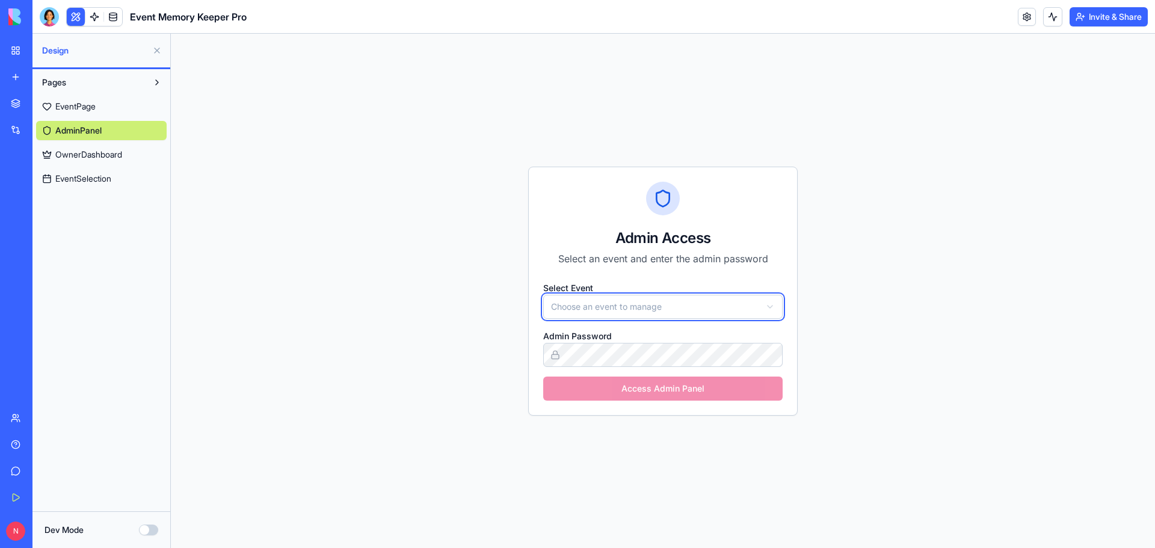
click at [459, 302] on html "**********" at bounding box center [663, 291] width 984 height 514
click at [106, 174] on span "EventSelection" at bounding box center [83, 179] width 56 height 12
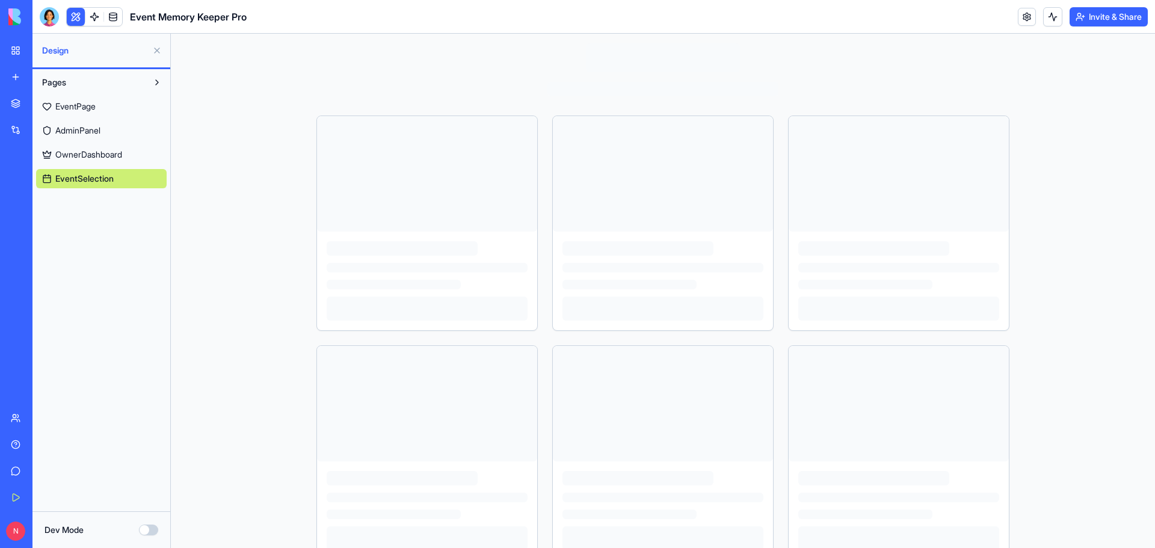
click at [112, 155] on span "OwnerDashboard" at bounding box center [88, 155] width 67 height 12
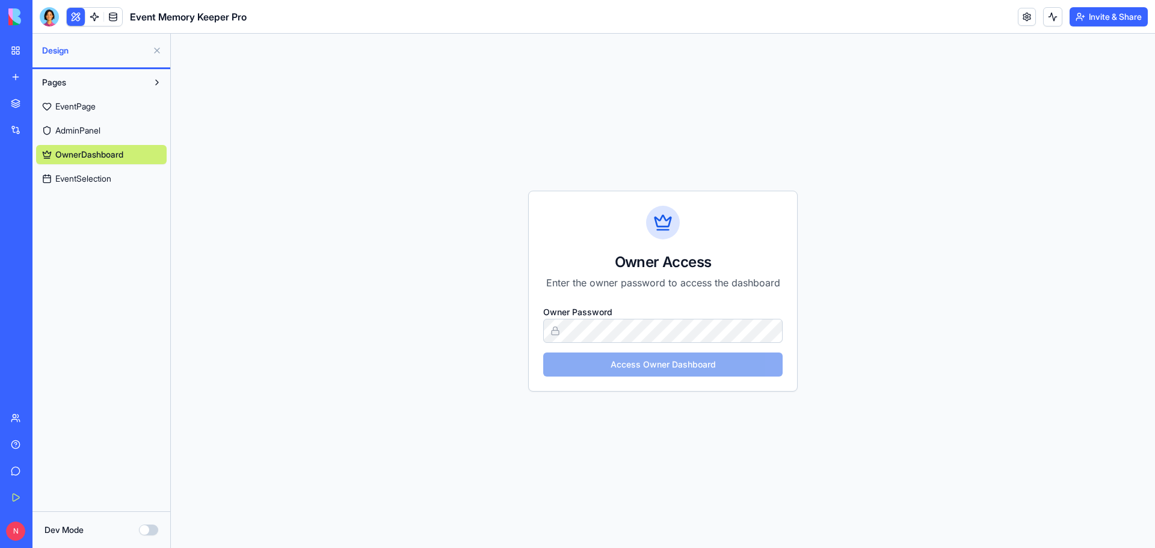
click at [155, 52] on button at bounding box center [156, 50] width 19 height 19
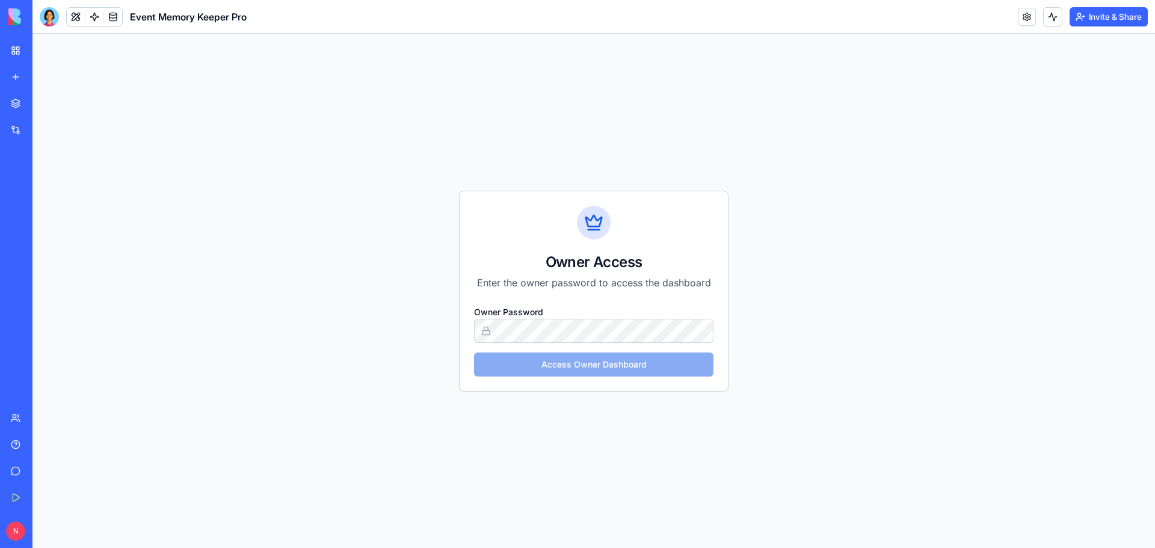
click at [285, 196] on div "Owner Access Enter the owner password to access the dashboard Owner Password Ac…" at bounding box center [593, 291] width 1122 height 514
click at [261, 281] on div "Owner Access Enter the owner password to access the dashboard Owner Password Ac…" at bounding box center [593, 291] width 1122 height 514
click at [917, 420] on div "Owner Access Enter the owner password to access the dashboard Owner Password Ac…" at bounding box center [593, 291] width 1122 height 514
